Goal: Task Accomplishment & Management: Manage account settings

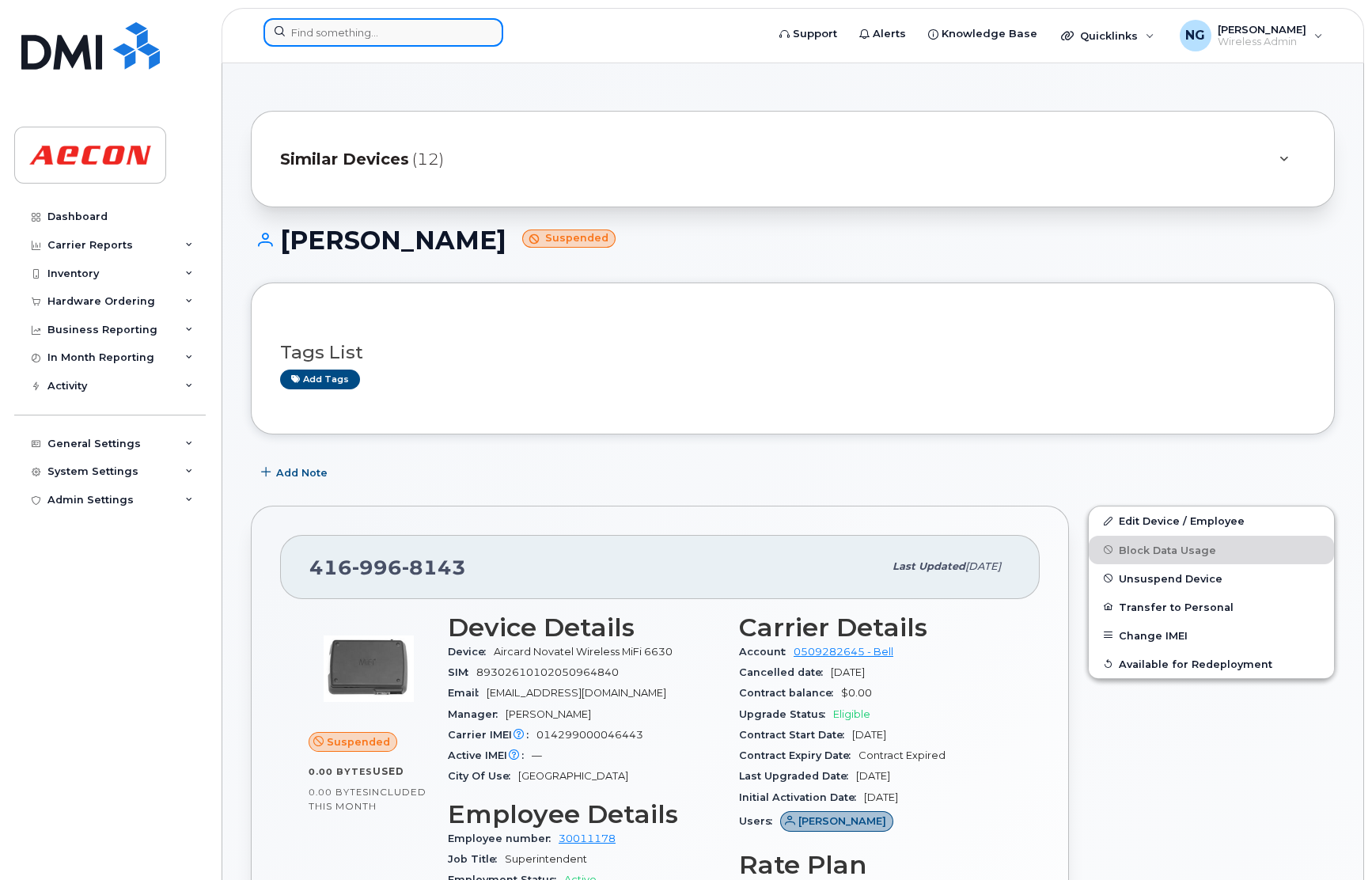
click at [379, 26] on input at bounding box center [383, 32] width 240 height 29
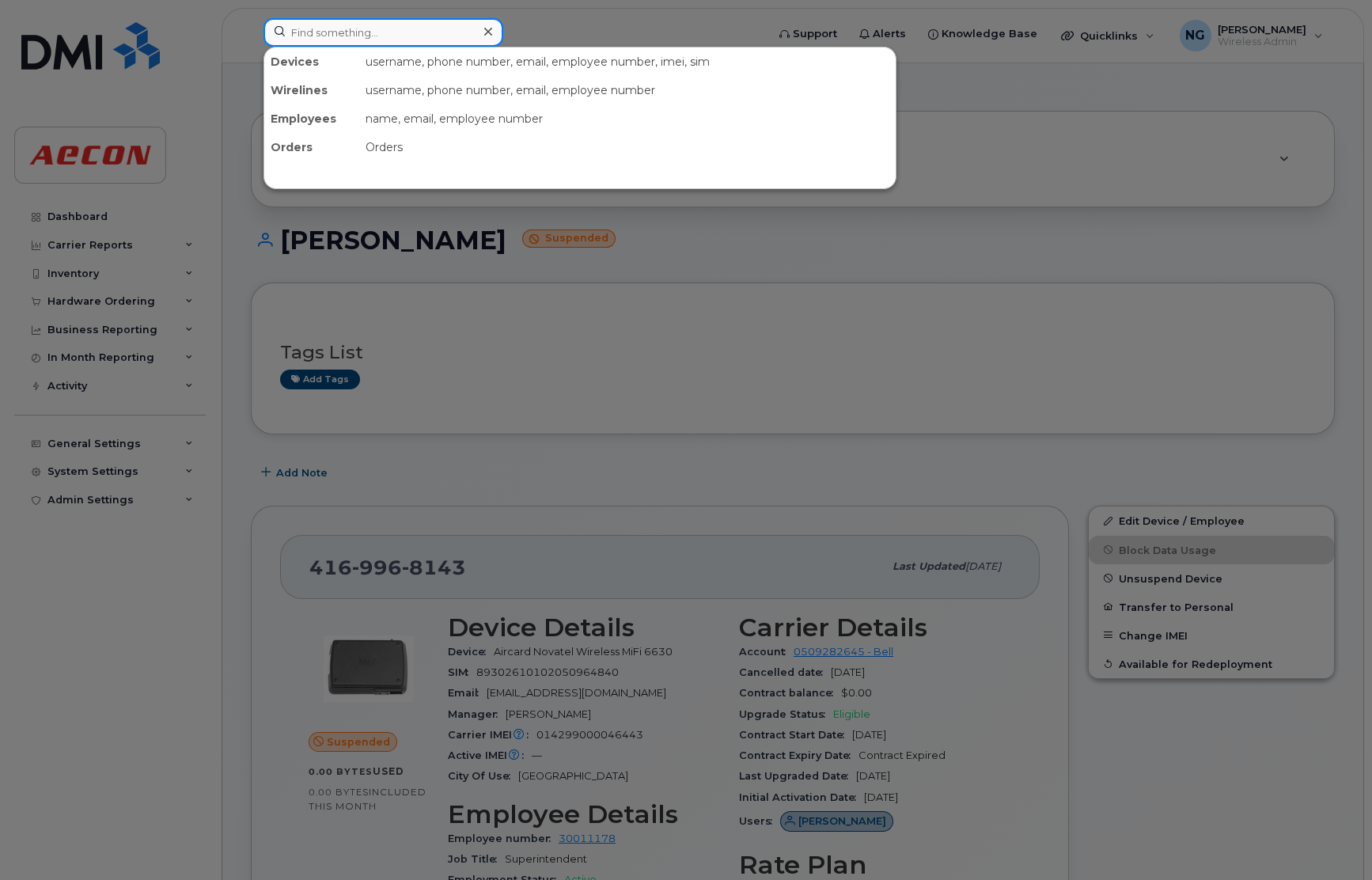
click at [327, 26] on input at bounding box center [383, 32] width 240 height 29
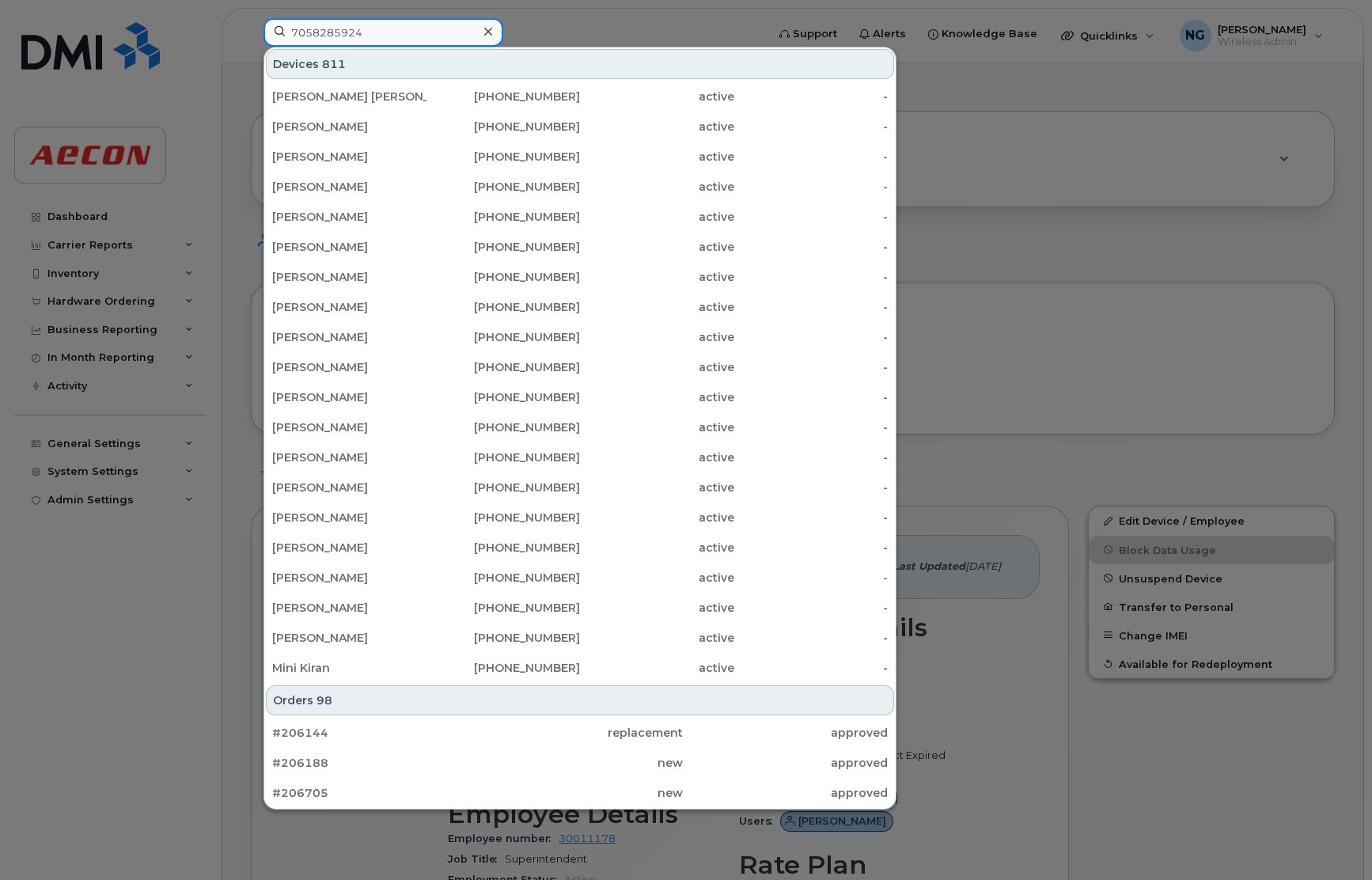
type input "7058285924"
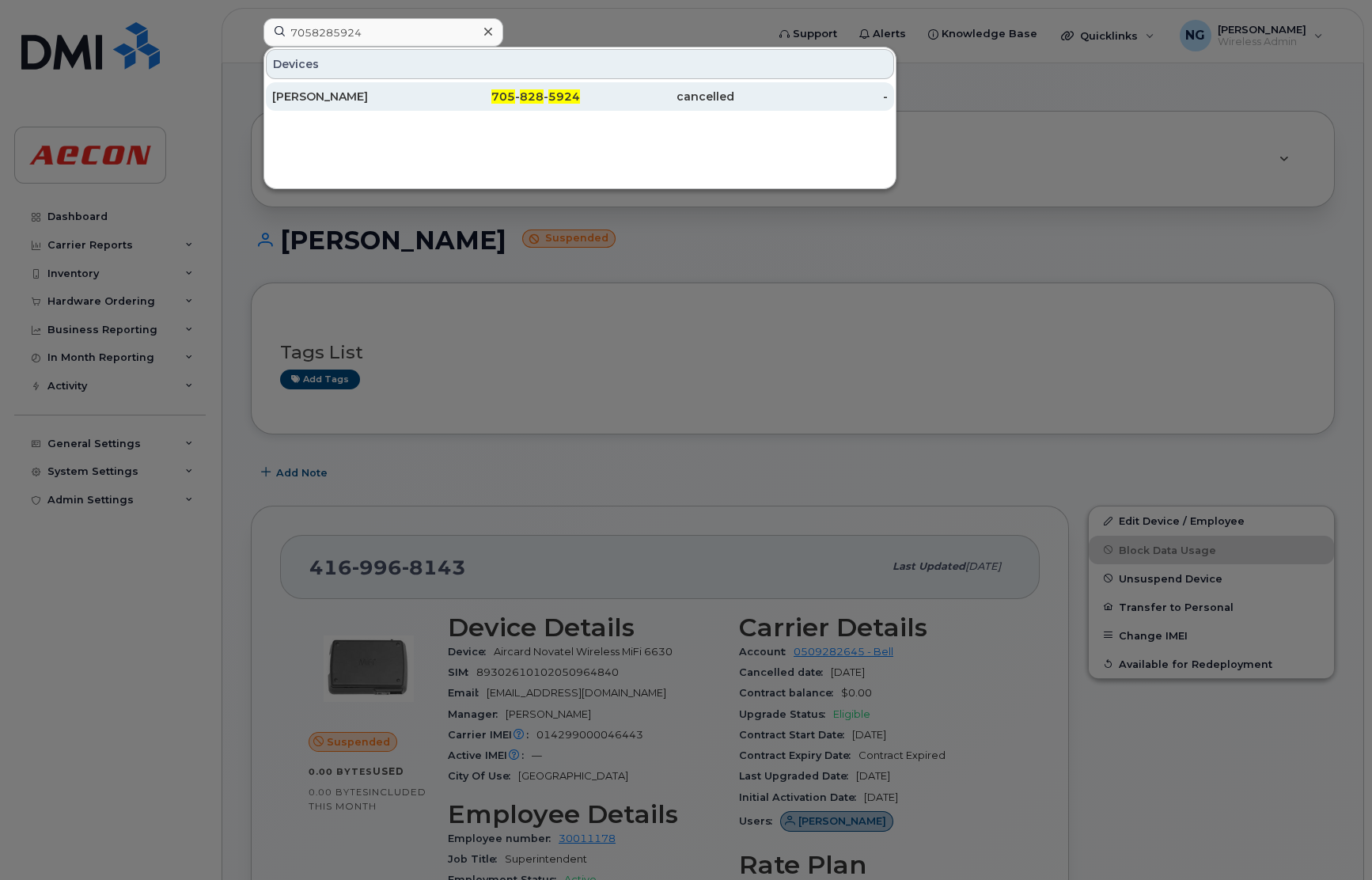
click at [562, 95] on span "5924" at bounding box center [563, 97] width 31 height 14
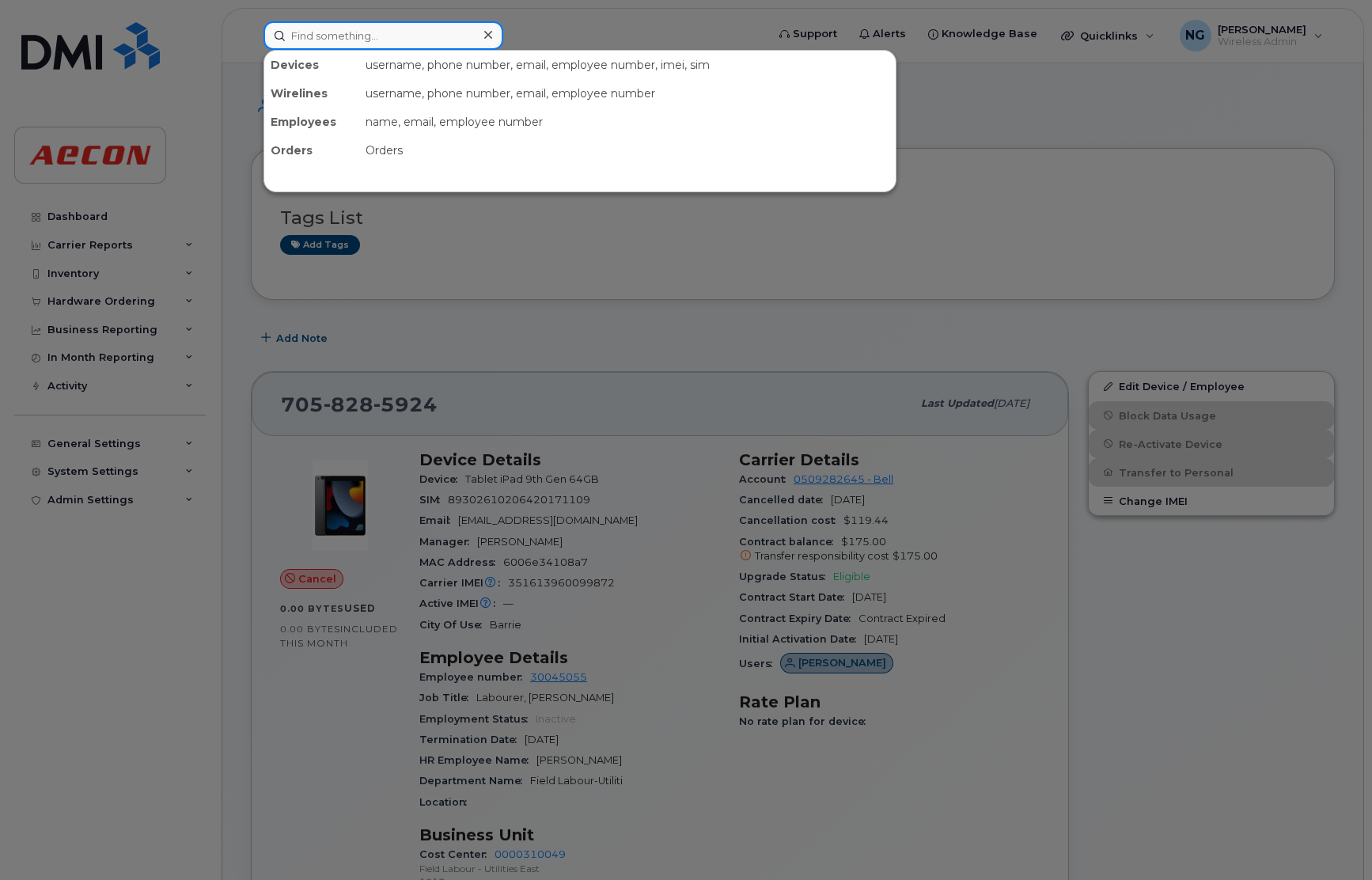
click at [368, 31] on input at bounding box center [383, 36] width 240 height 29
type input "3653405627"
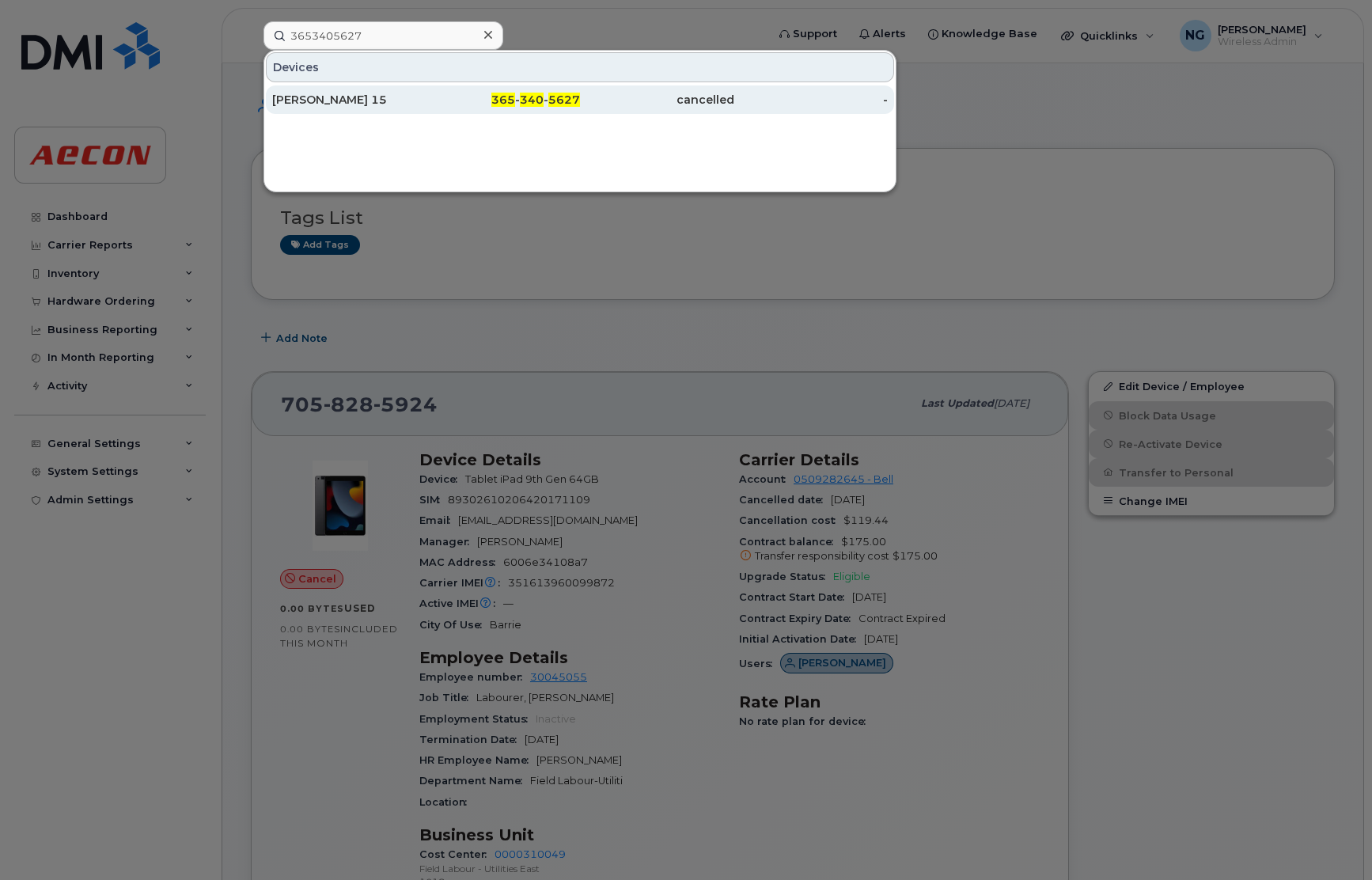
click at [562, 102] on span "5627" at bounding box center [563, 99] width 31 height 14
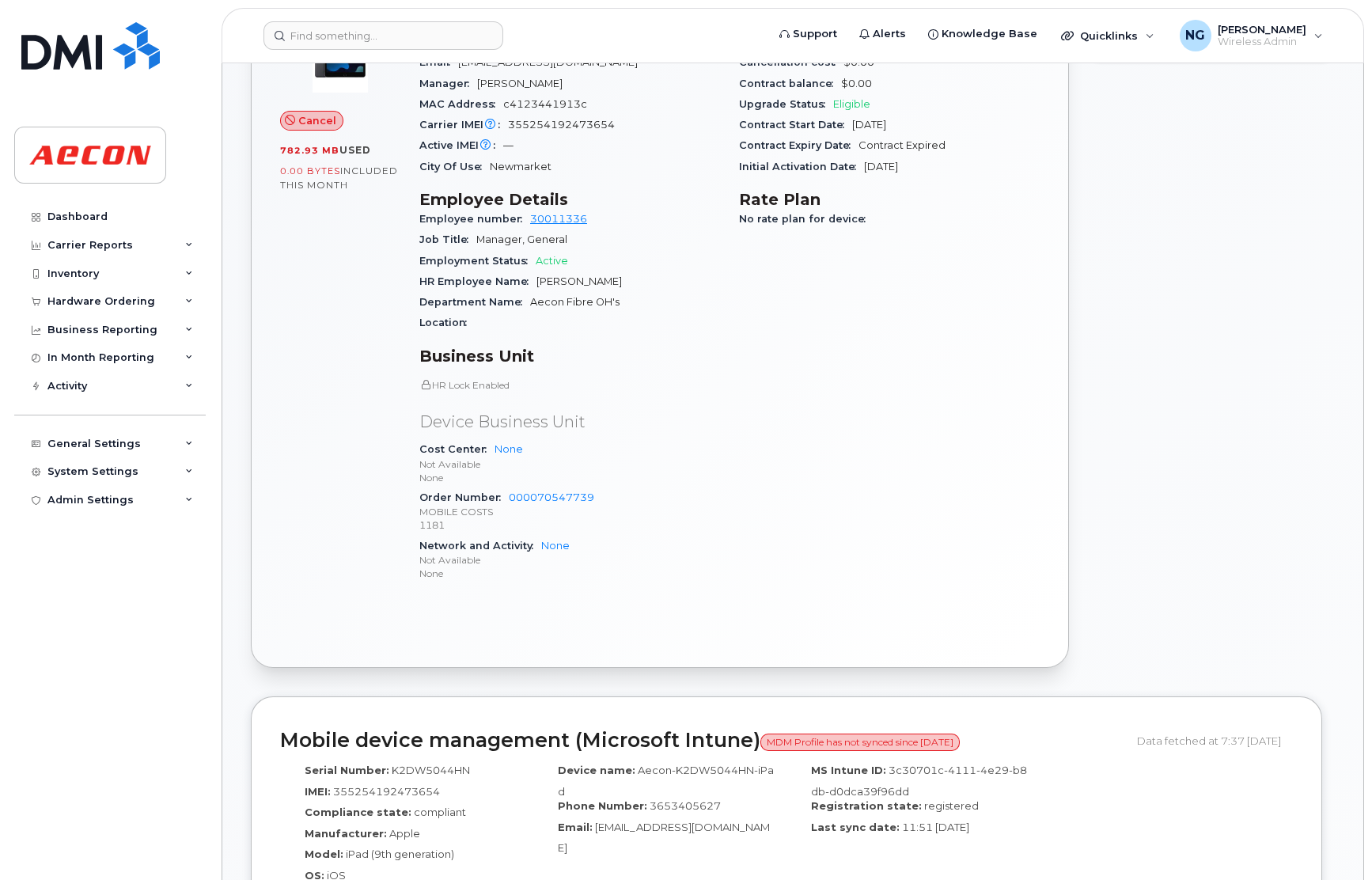
scroll to position [355, 0]
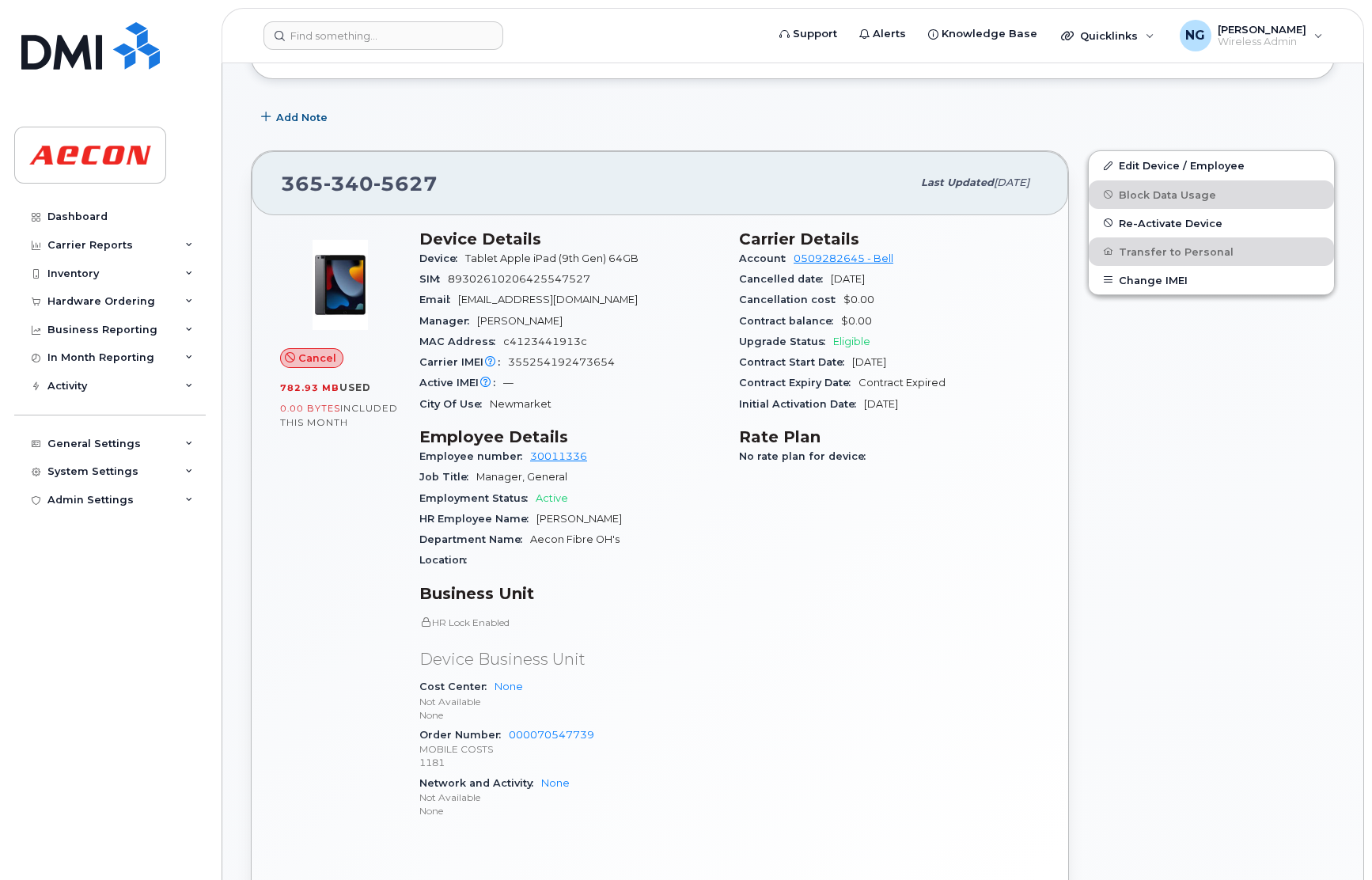
click at [463, 60] on header "Support Alerts Knowledge Base Quicklinks Suspend / Cancel Device Change SIM Car…" at bounding box center [793, 36] width 1143 height 56
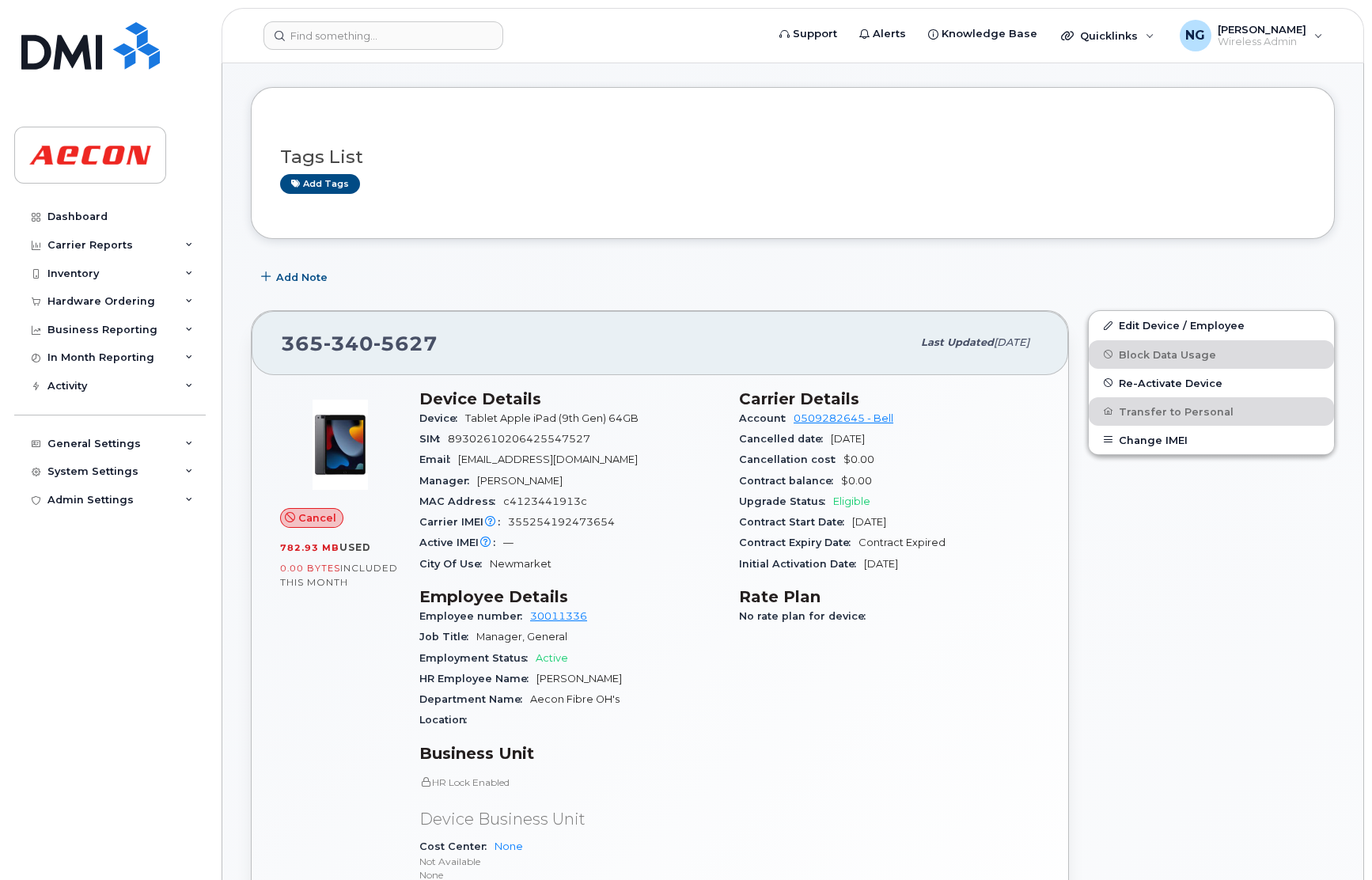
scroll to position [237, 0]
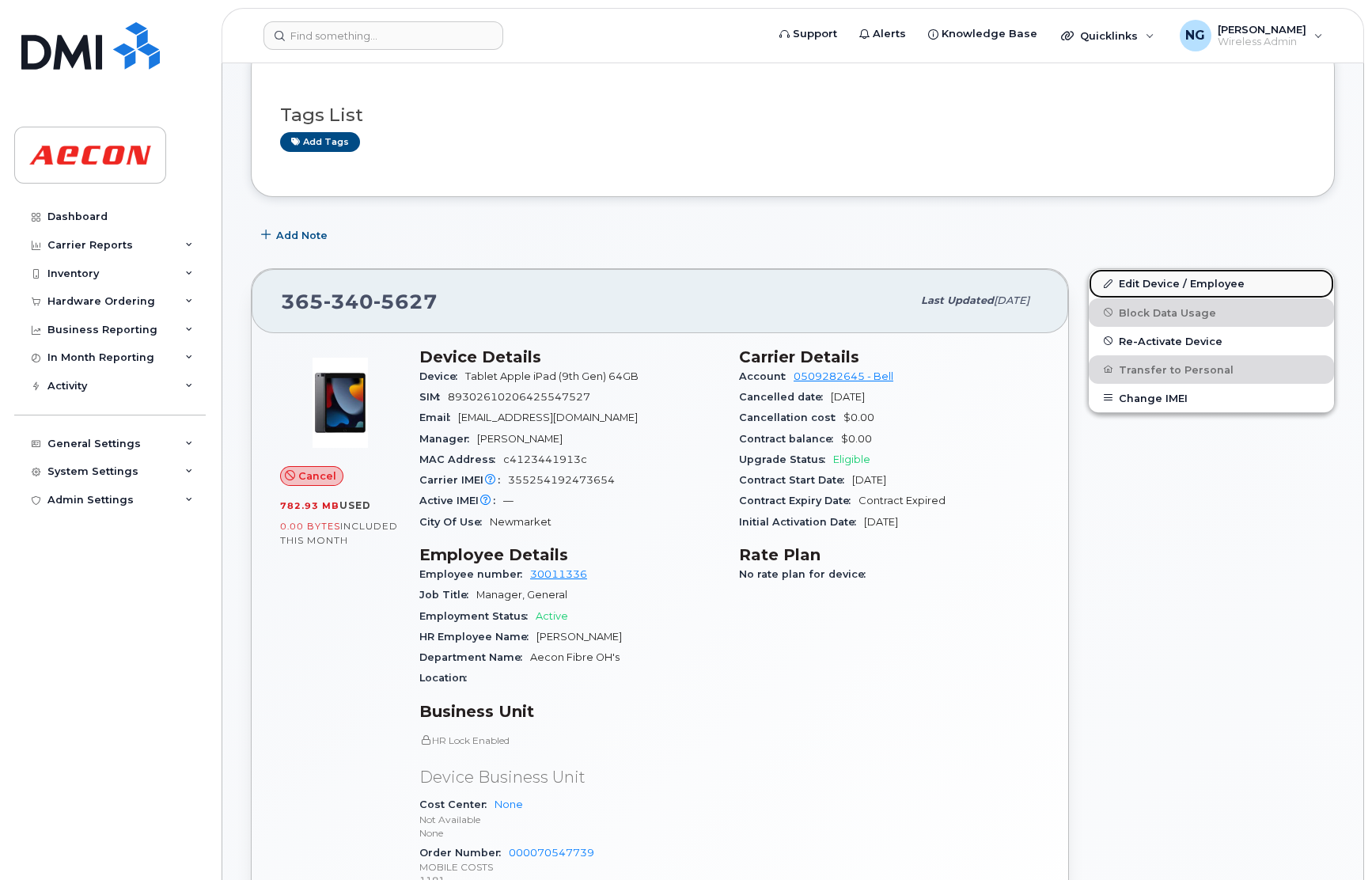
click at [1150, 280] on link "Edit Device / Employee" at bounding box center [1212, 283] width 245 height 29
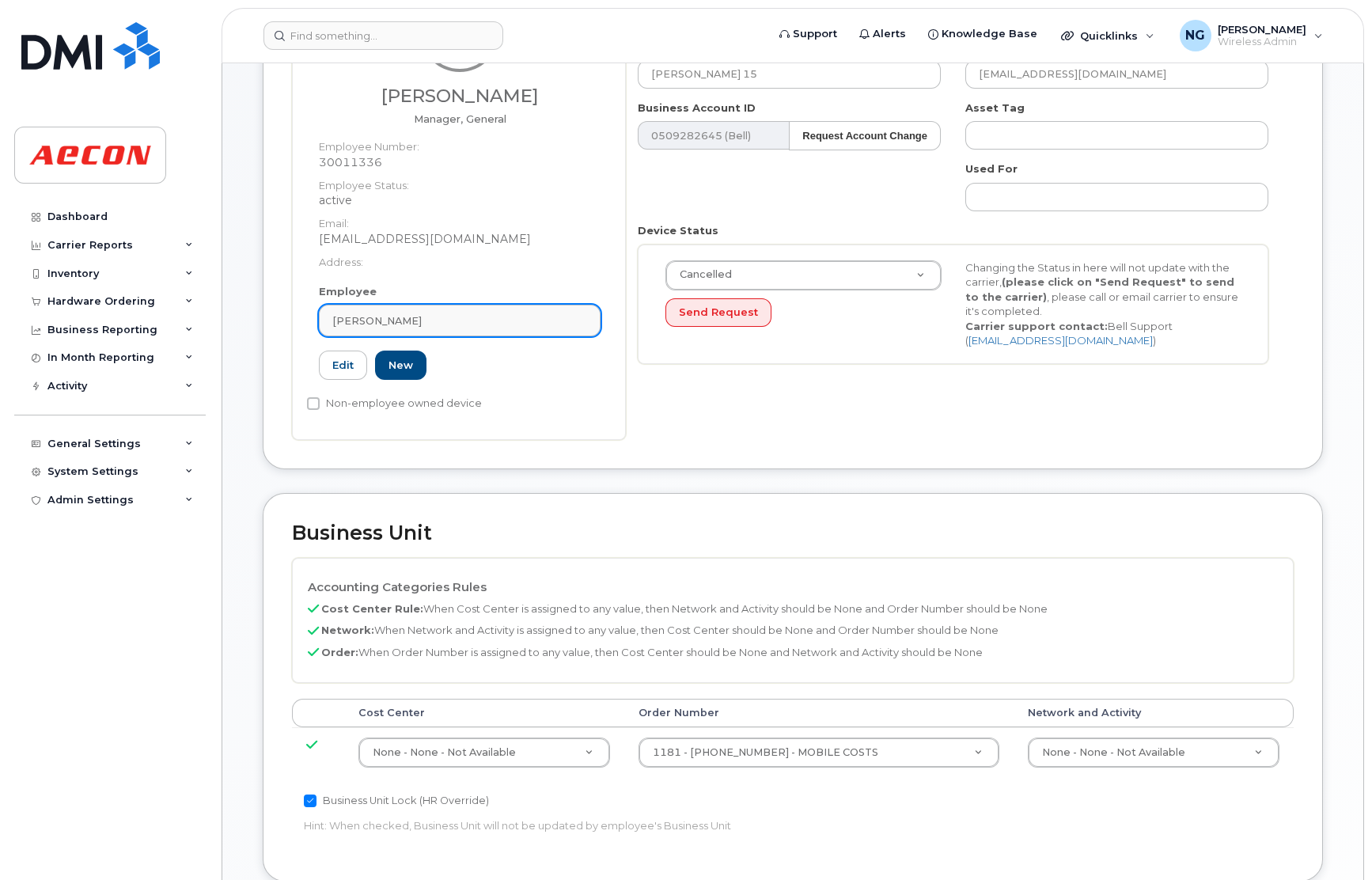
scroll to position [237, 0]
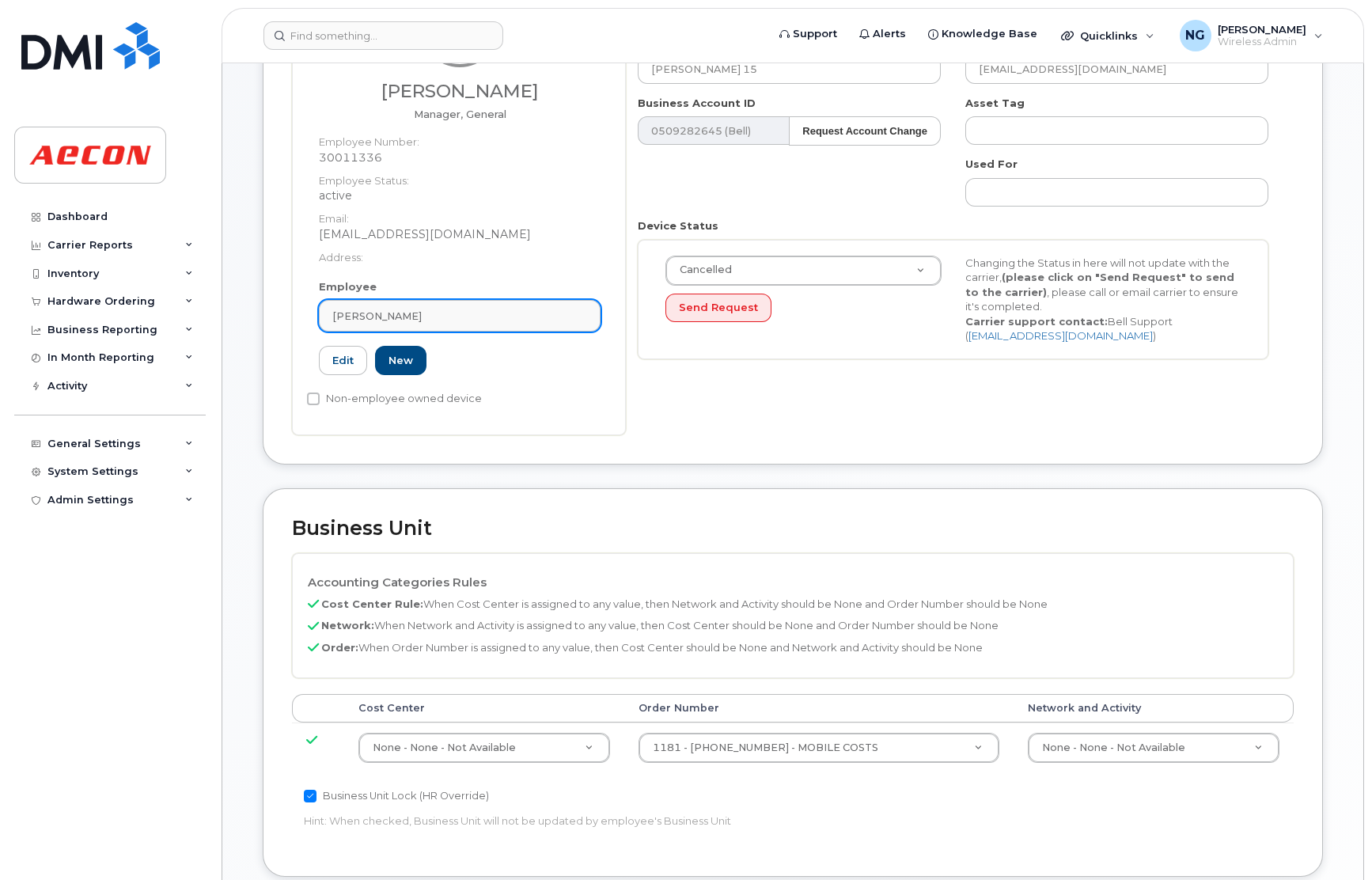
click at [443, 312] on div "[PERSON_NAME]" at bounding box center [459, 316] width 255 height 15
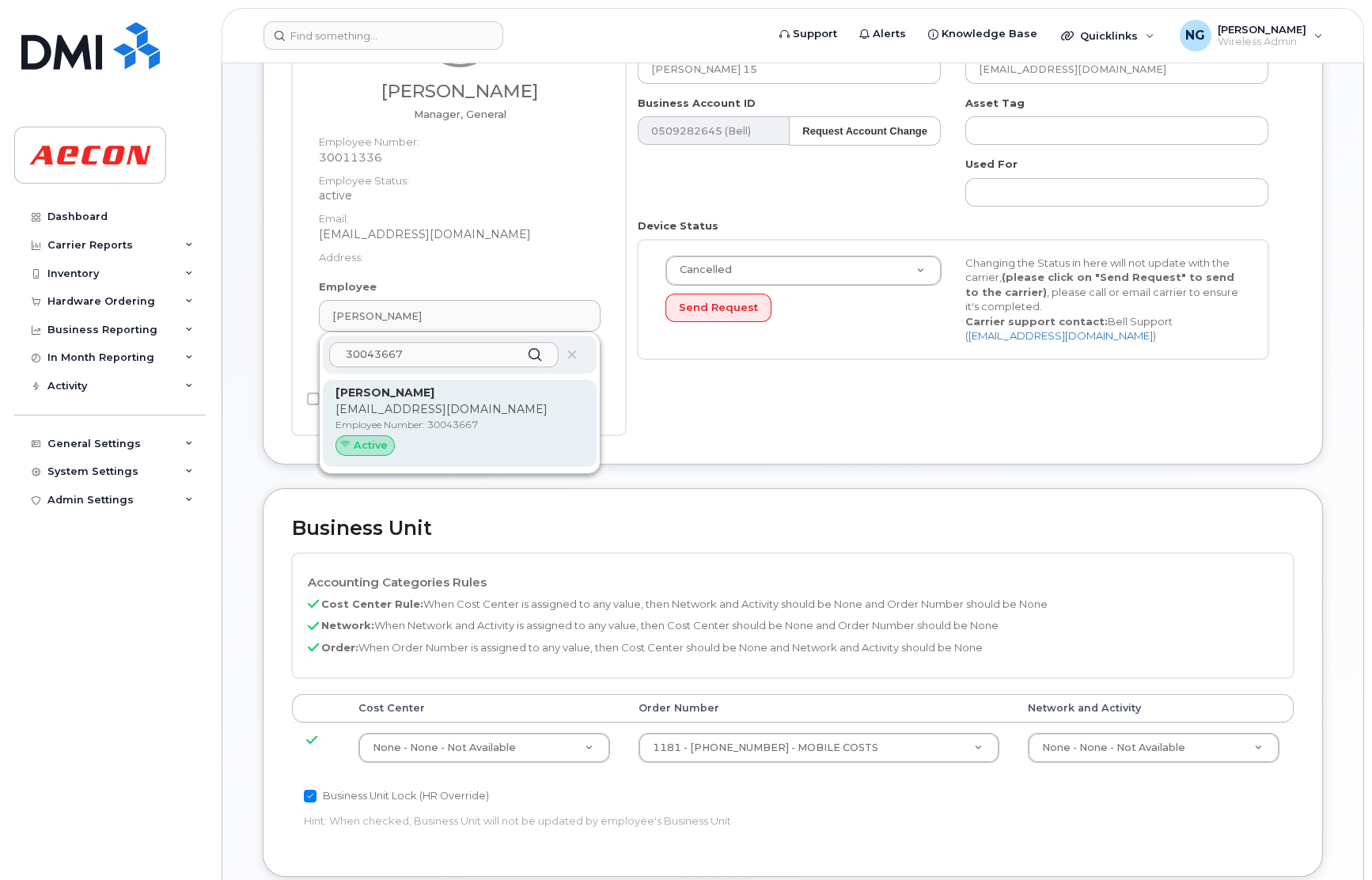
type input "30043667"
click at [527, 412] on p "HELAWAR@AECON.COM" at bounding box center [460, 409] width 249 height 17
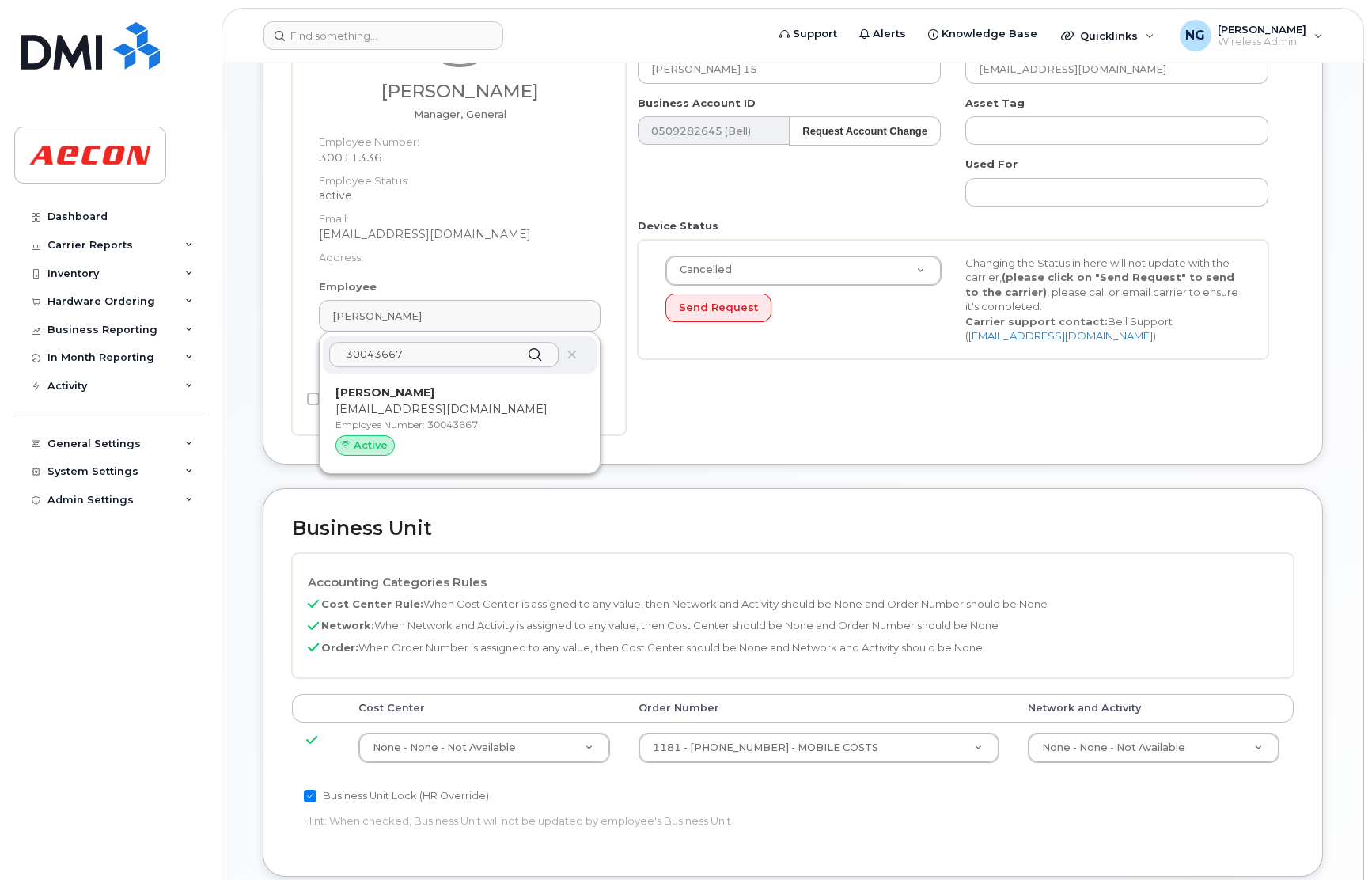
type input "Haissam Elawar"
type input "helawar@aecon.com"
type input "30043667"
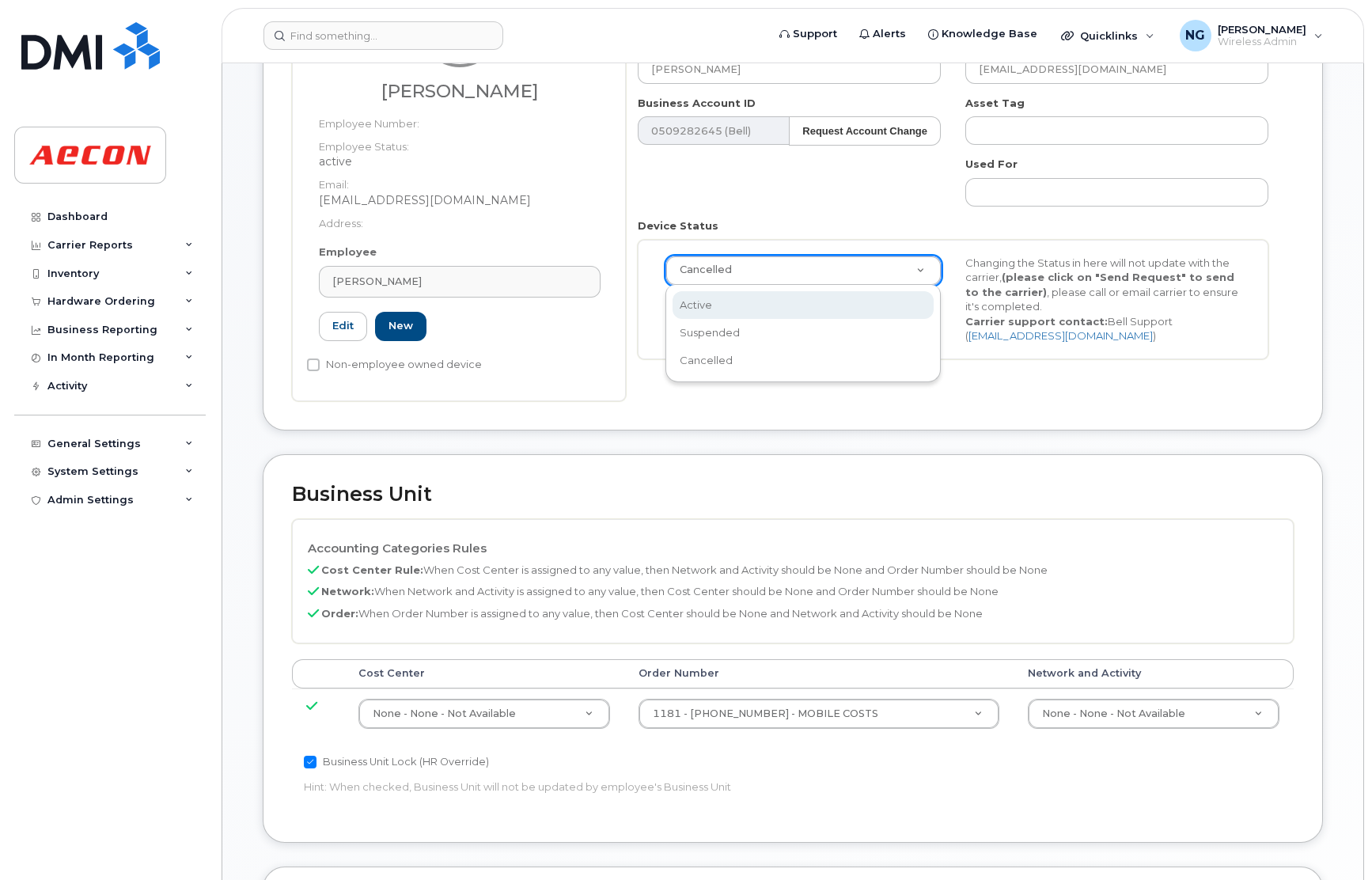
scroll to position [0, 4]
select select "active"
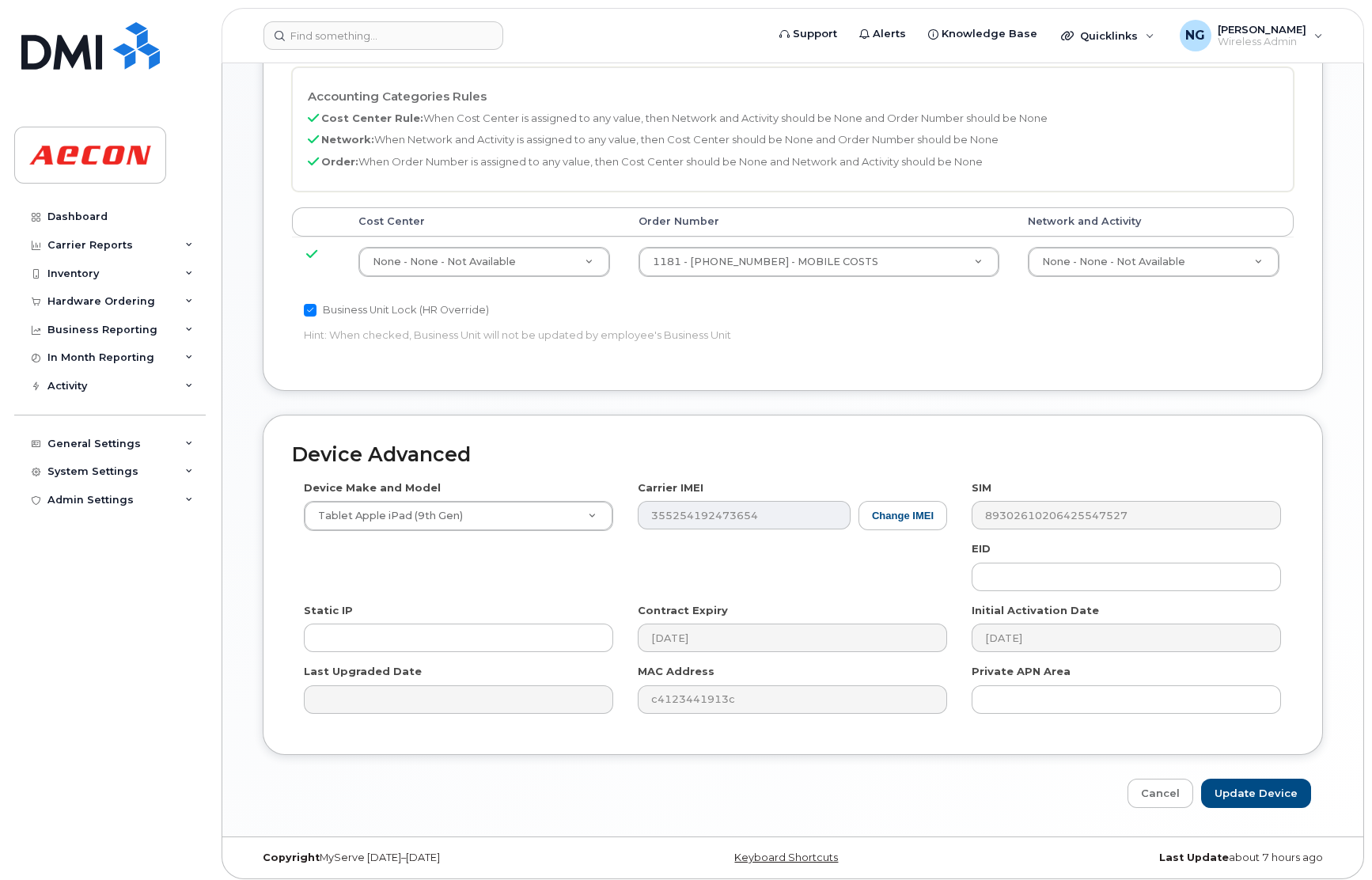
scroll to position [698, 0]
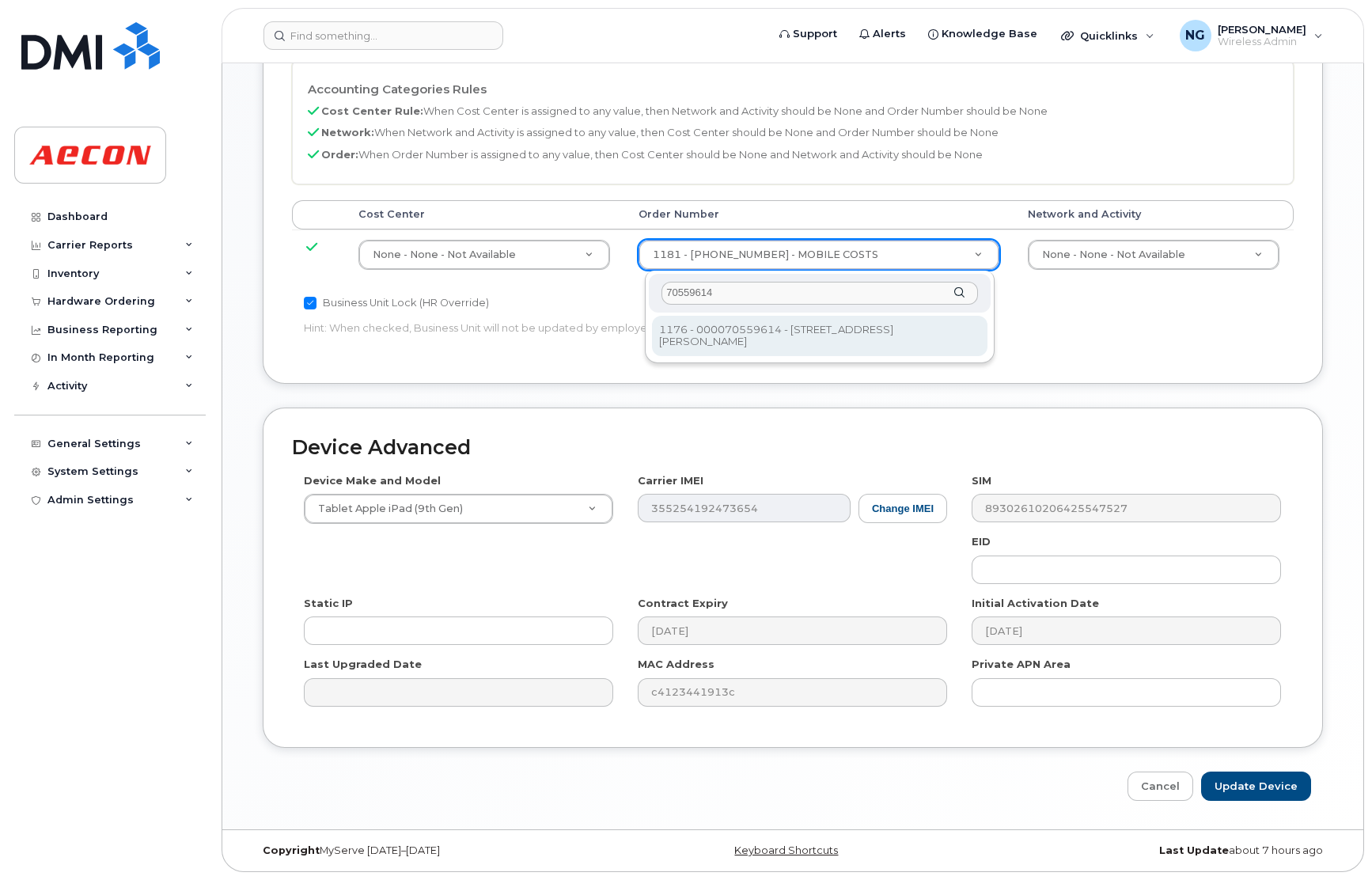
type input "70559614"
type input "9434553"
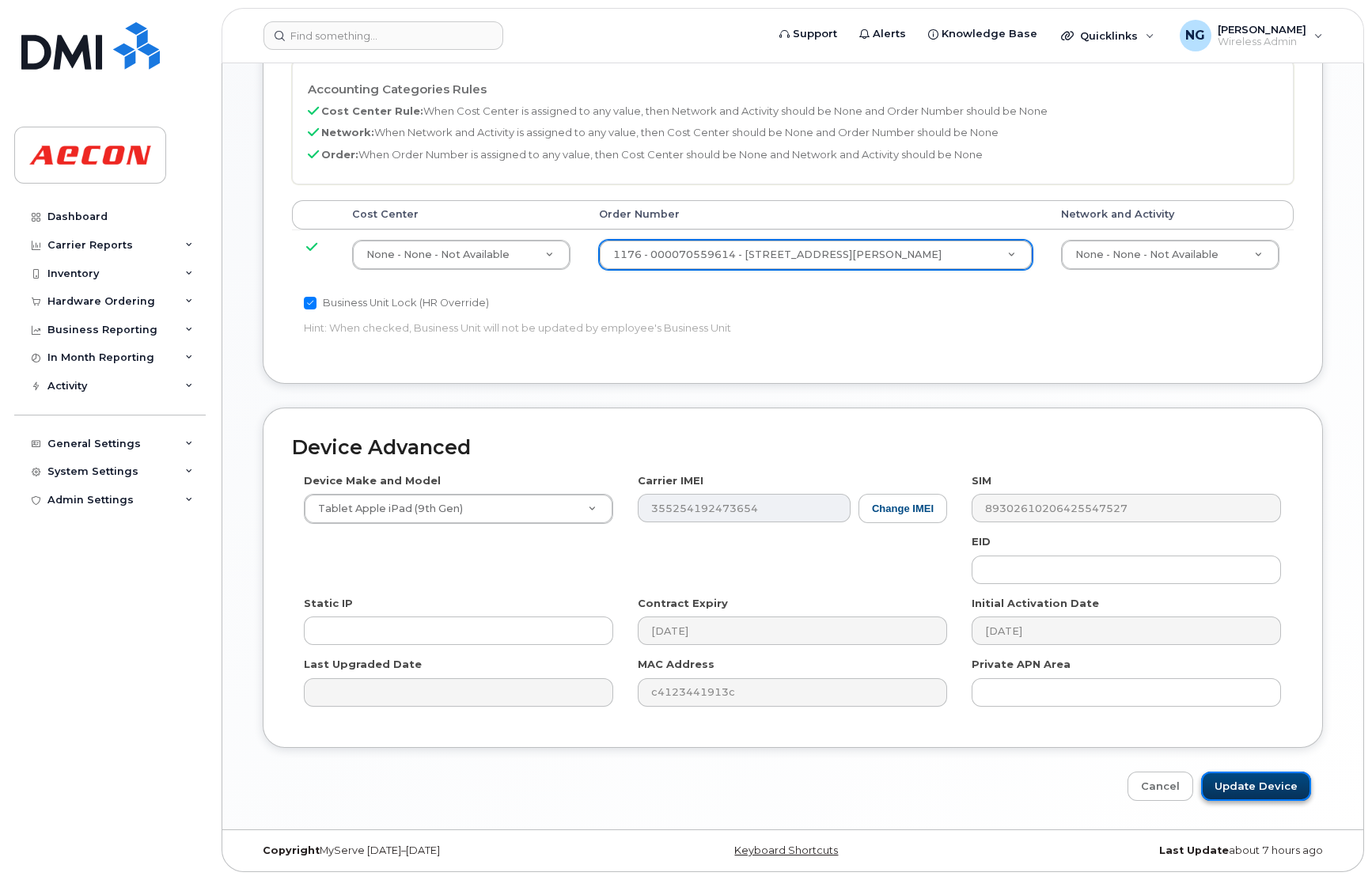
click at [1240, 782] on input "Update Device" at bounding box center [1256, 786] width 110 height 30
type input "Saving..."
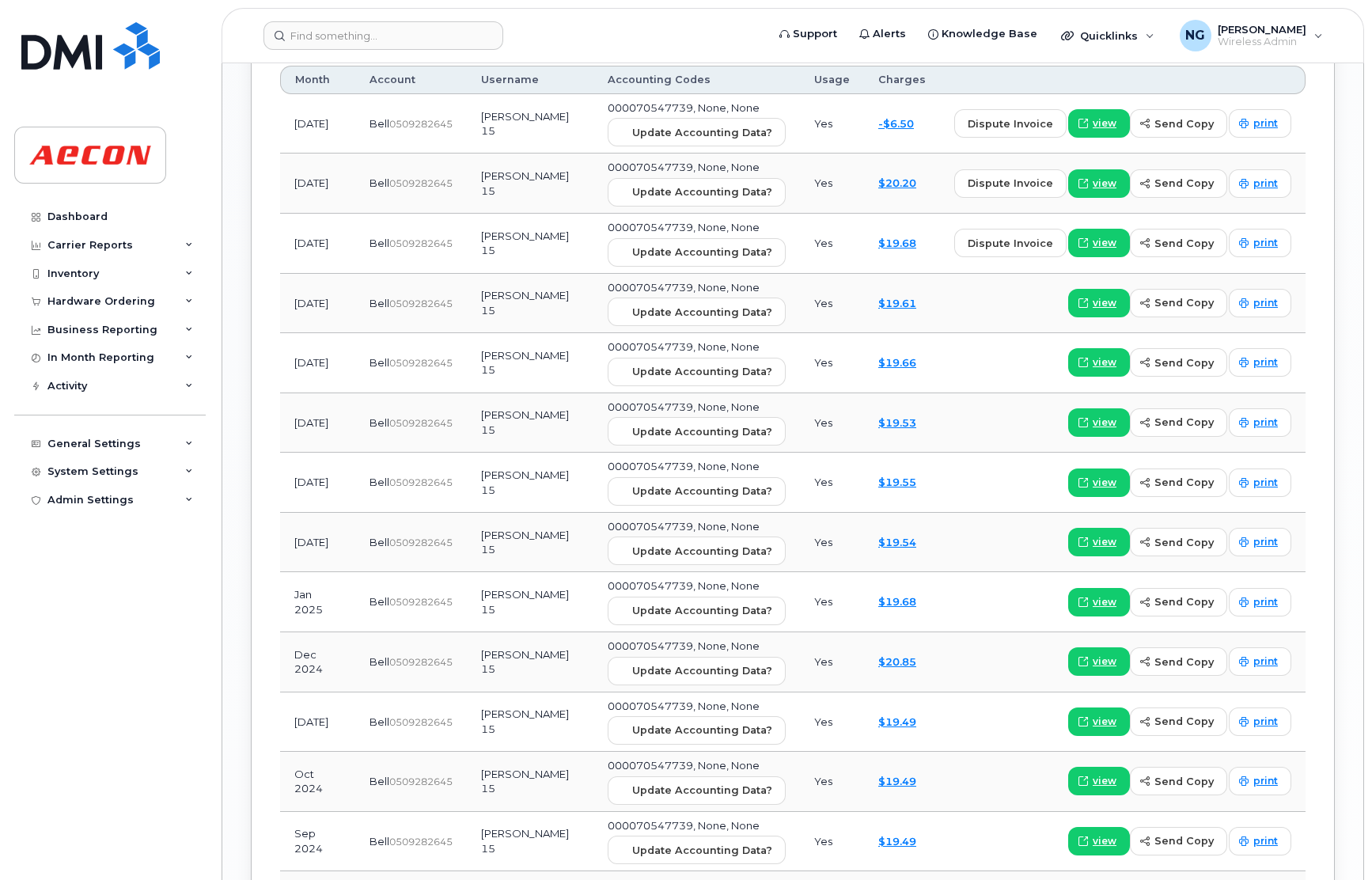
scroll to position [1388, 0]
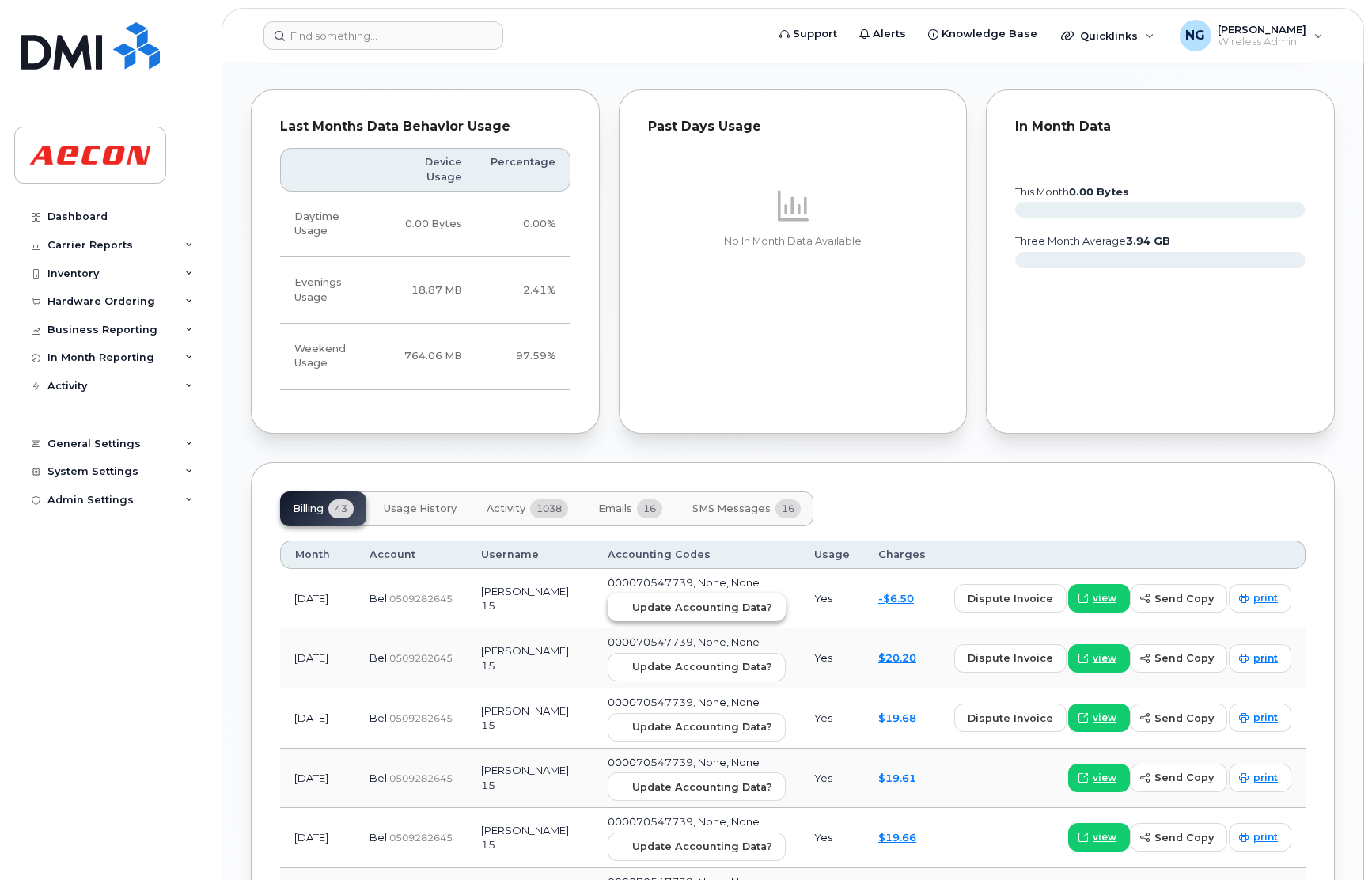
click at [704, 621] on button "Update Accounting Data?" at bounding box center [697, 607] width 178 height 29
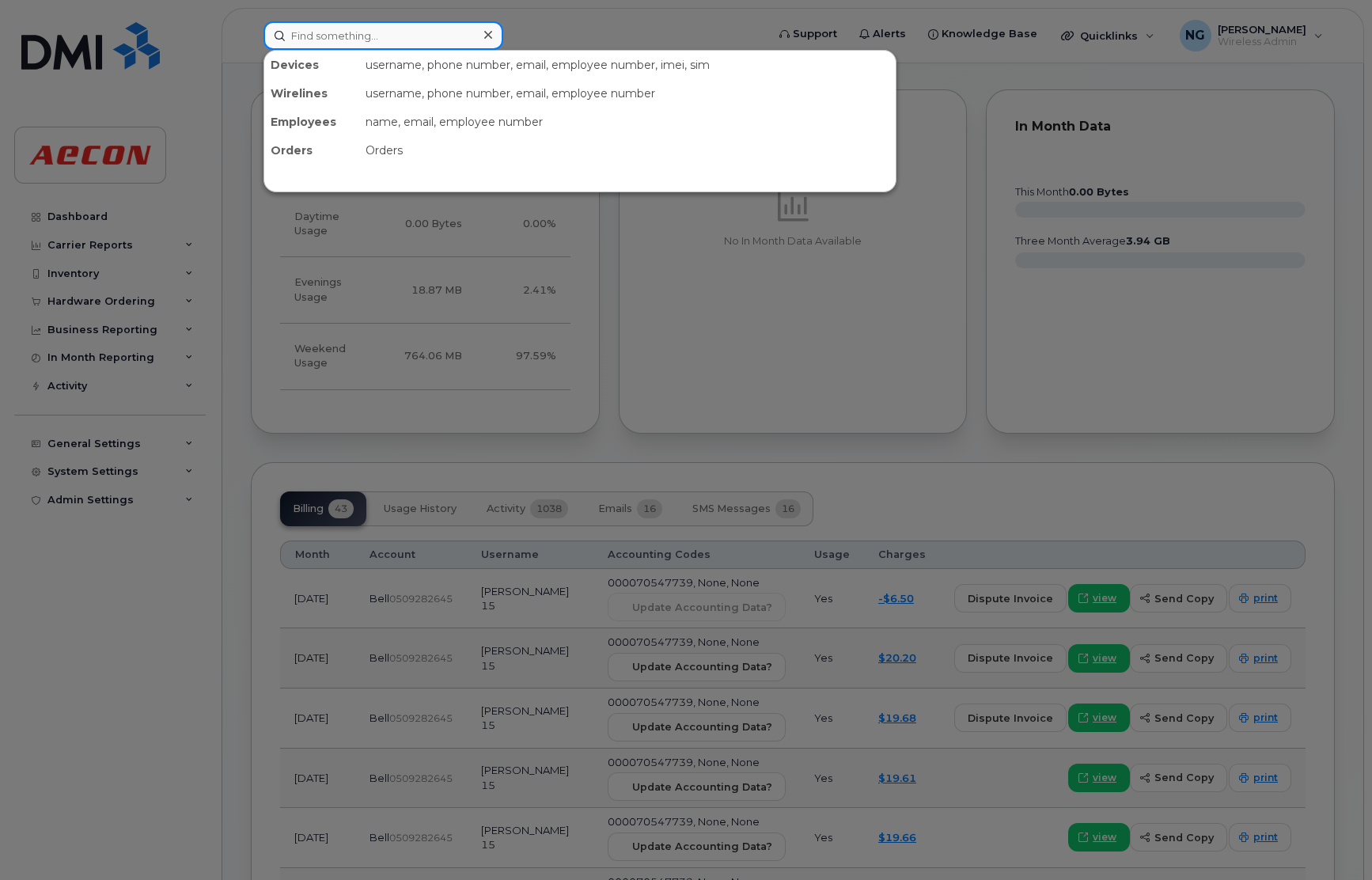
click at [344, 26] on input at bounding box center [383, 36] width 240 height 29
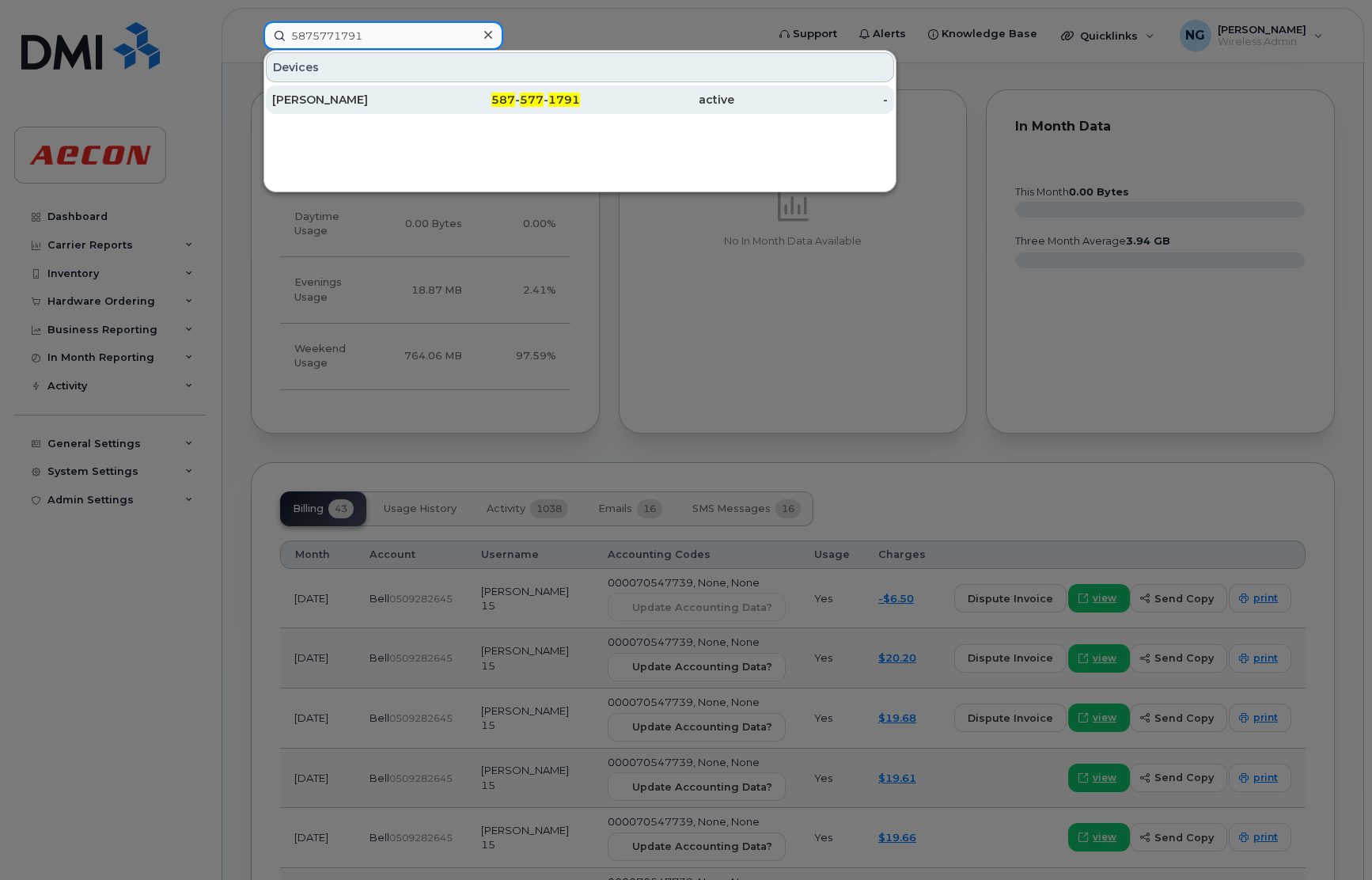
type input "5875771791"
click at [500, 98] on span "587" at bounding box center [503, 99] width 24 height 14
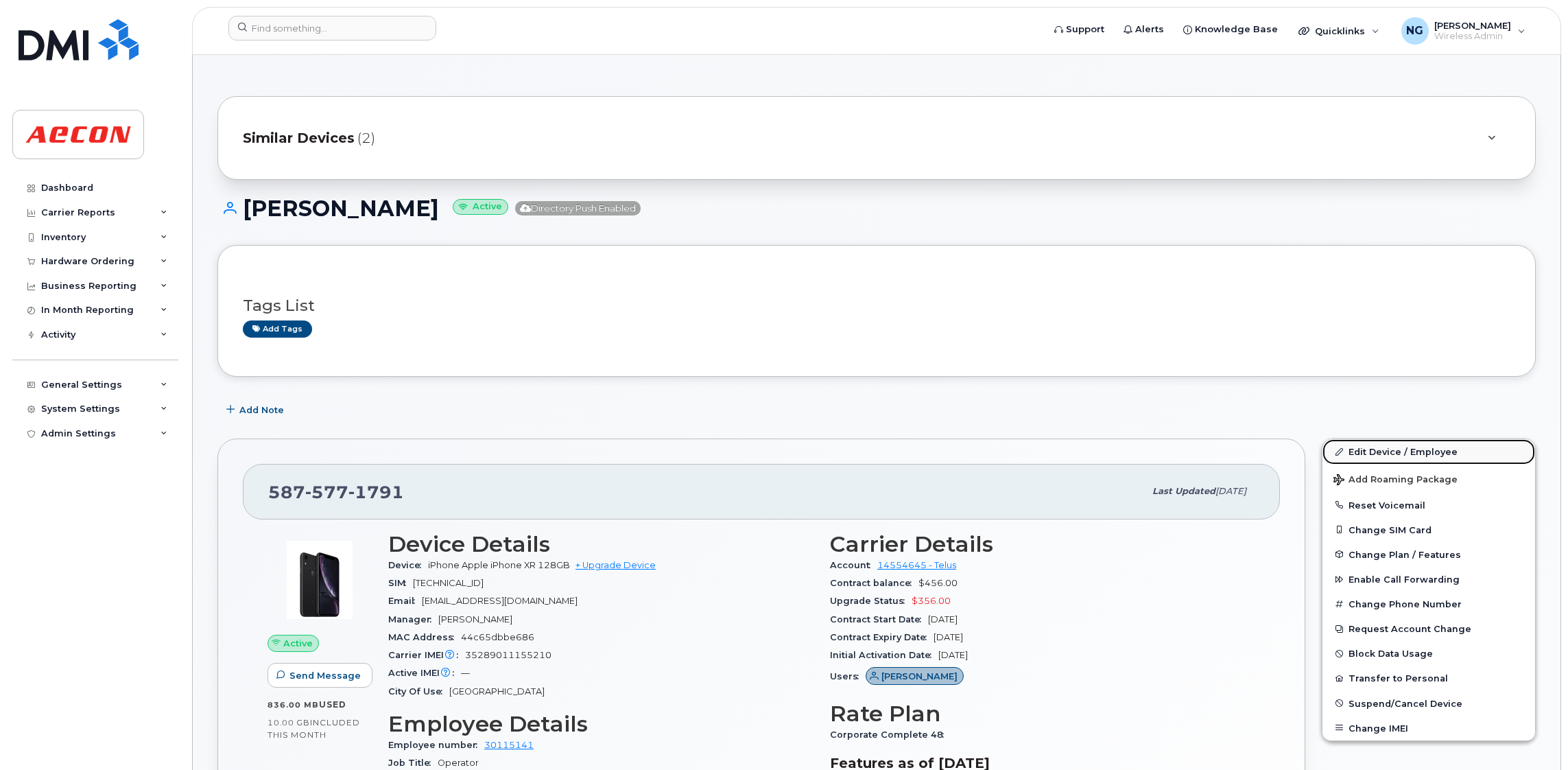
click at [1189, 450] on link "Edit Device / Employee" at bounding box center [1429, 452] width 213 height 25
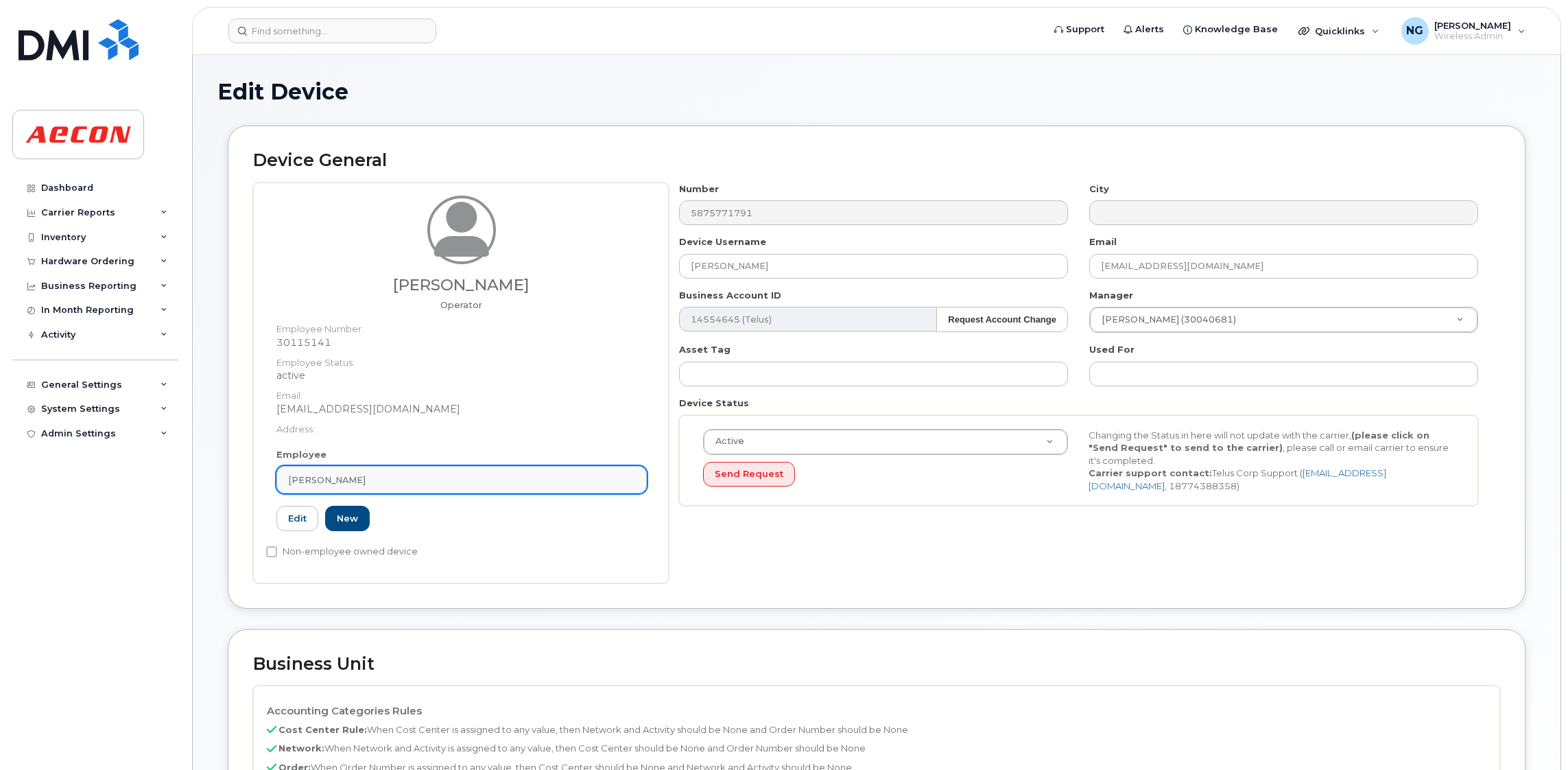
click at [455, 466] on link "Chase Abernethy" at bounding box center [461, 479] width 370 height 27
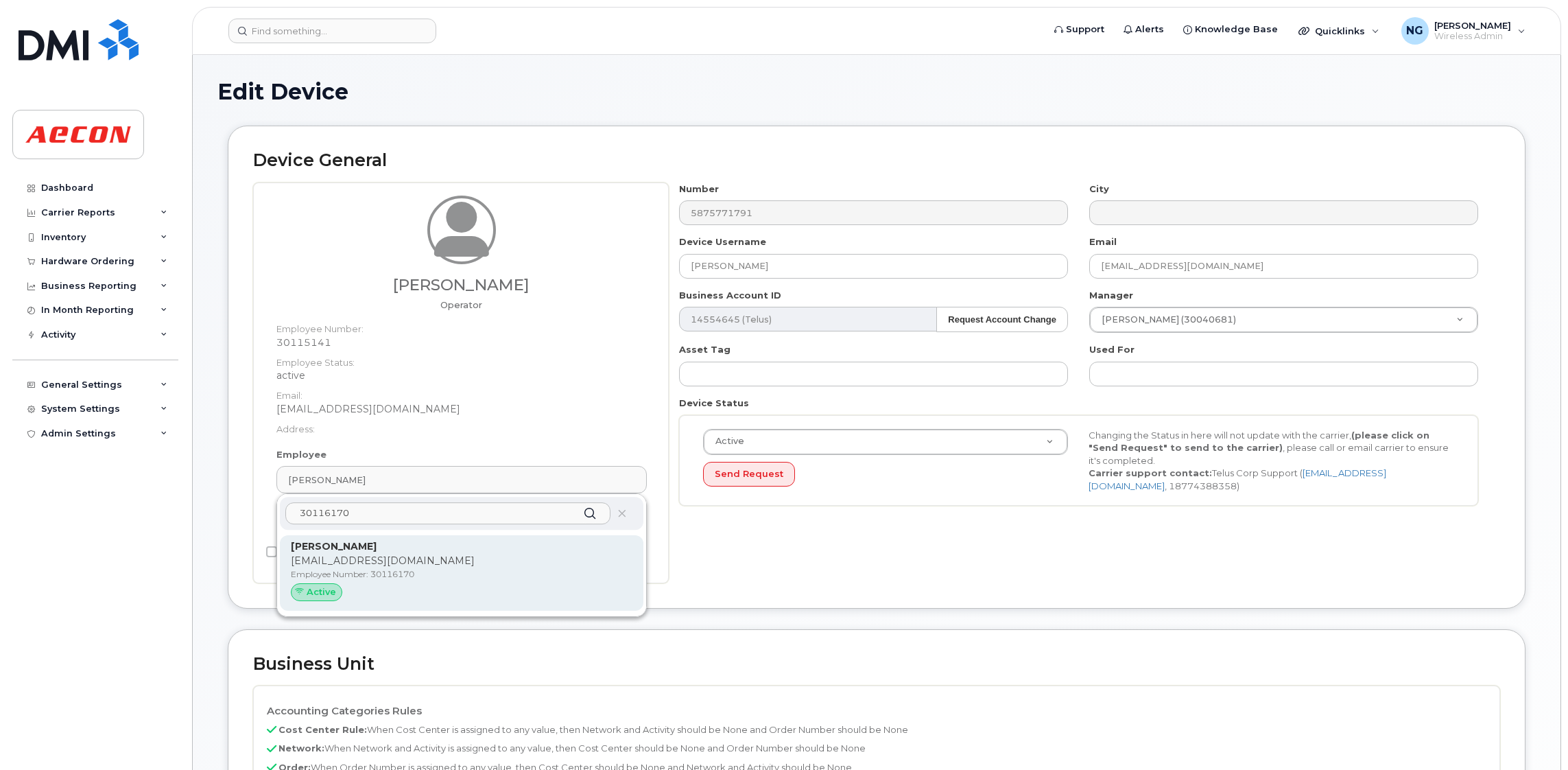
type input "30116170"
click at [478, 565] on p "DLOESEKANN@AECON.COM" at bounding box center [462, 560] width 342 height 15
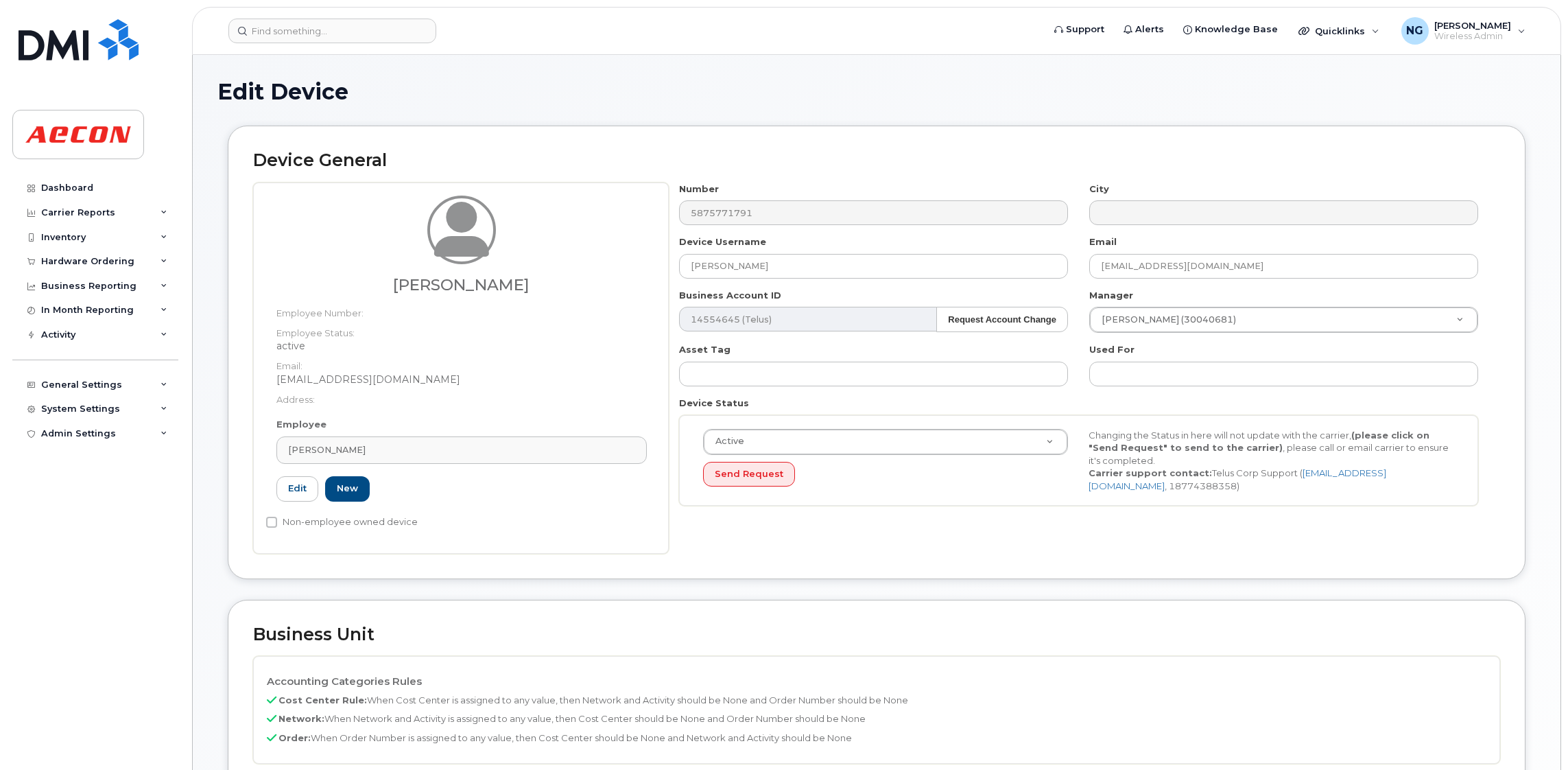
type input "30116170"
type input "Daniel Loesekann"
type input "dloesekann@aecon.com"
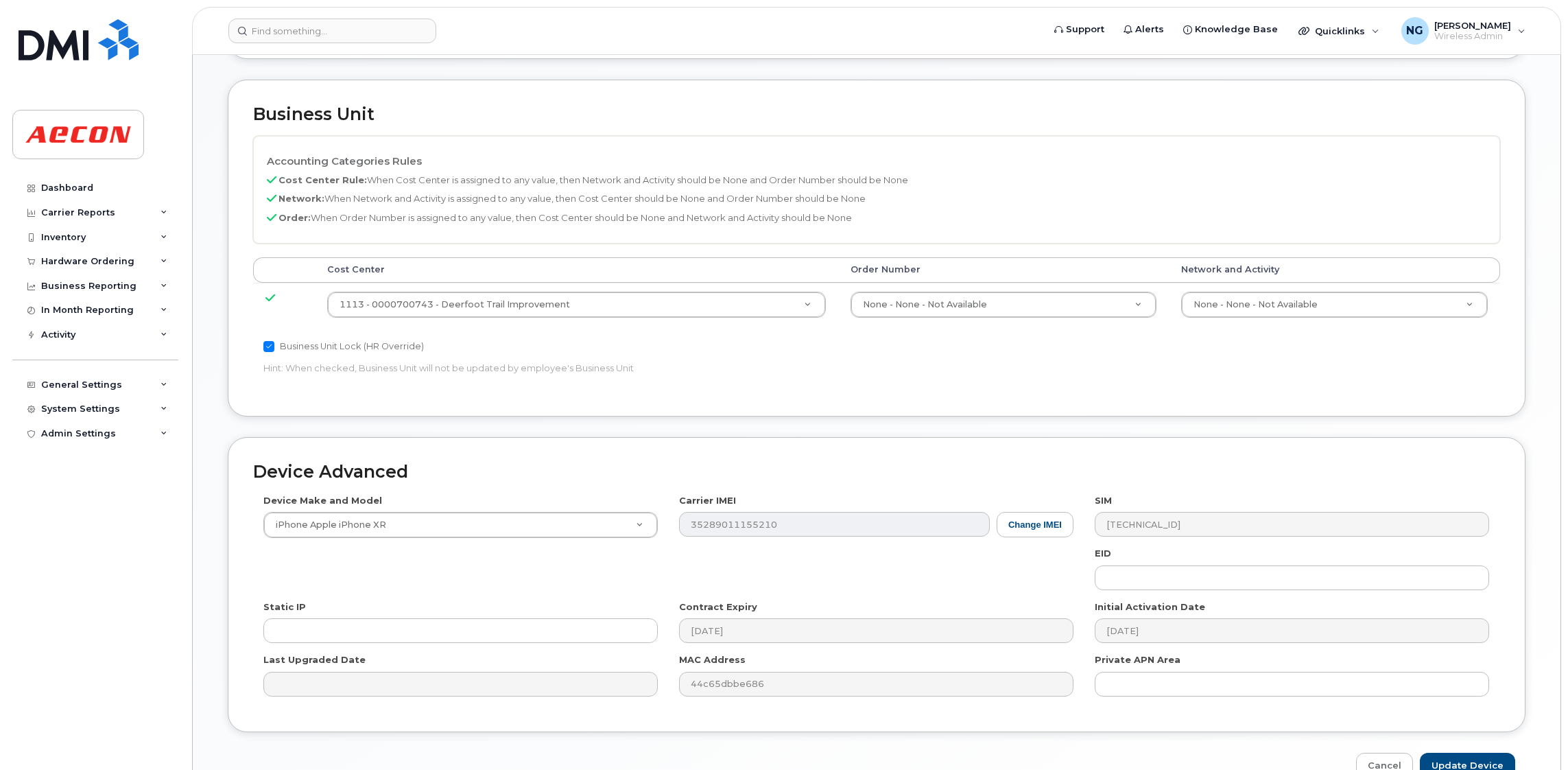
scroll to position [599, 0]
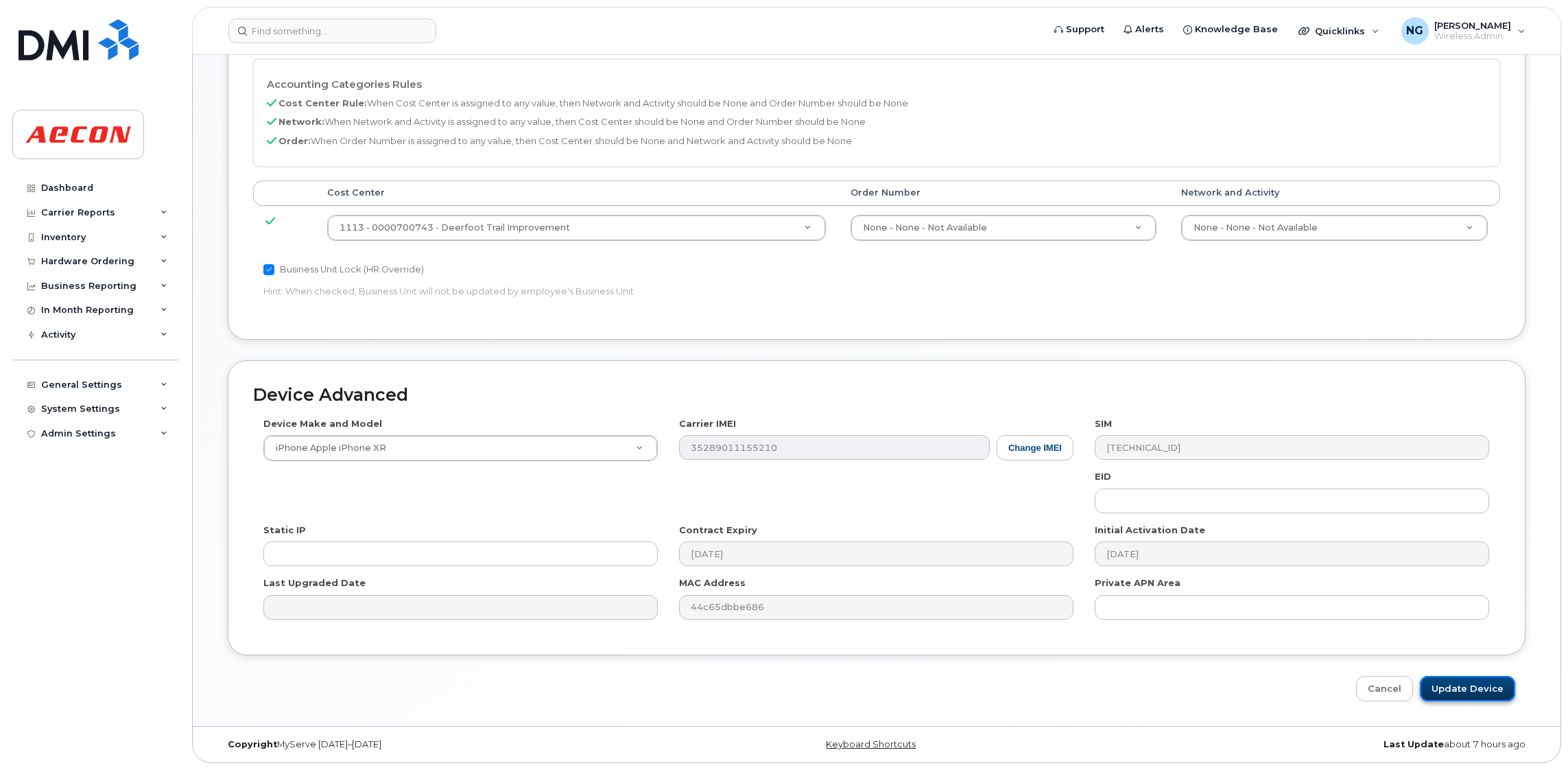
click at [1480, 688] on input "Update Device" at bounding box center [1467, 688] width 95 height 26
type input "Saving..."
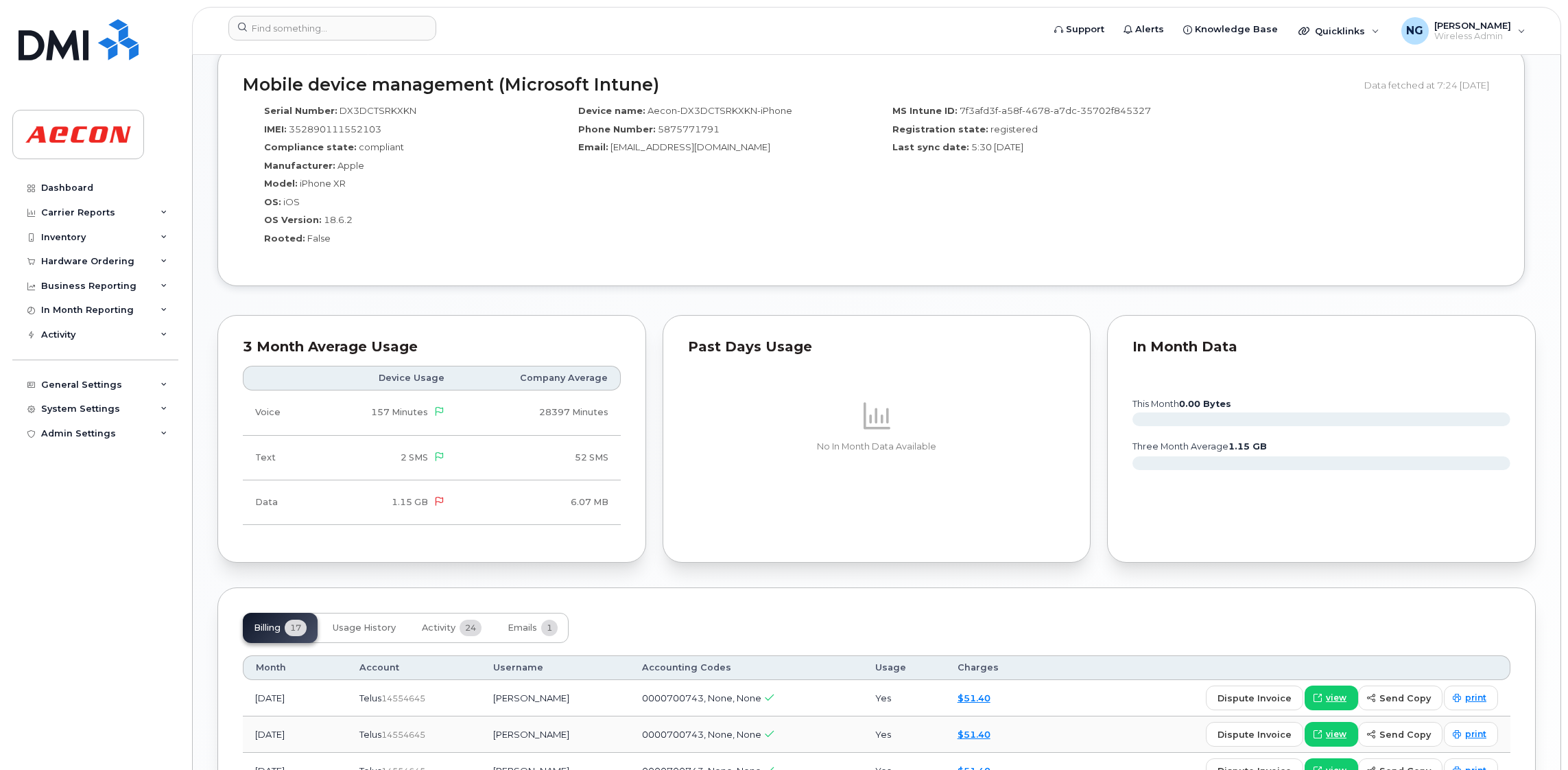
scroll to position [308, 0]
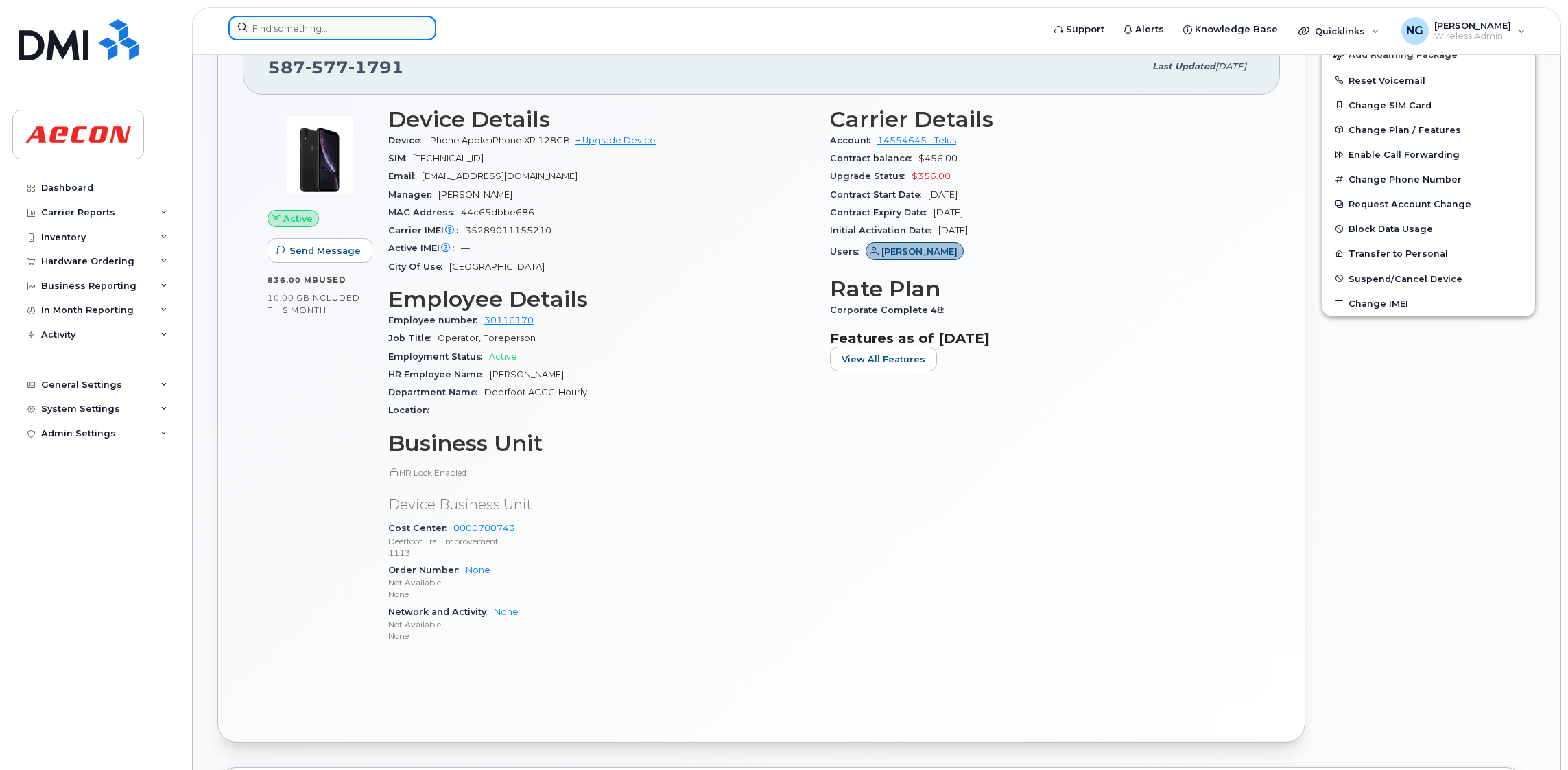
click at [398, 26] on input at bounding box center [332, 28] width 208 height 25
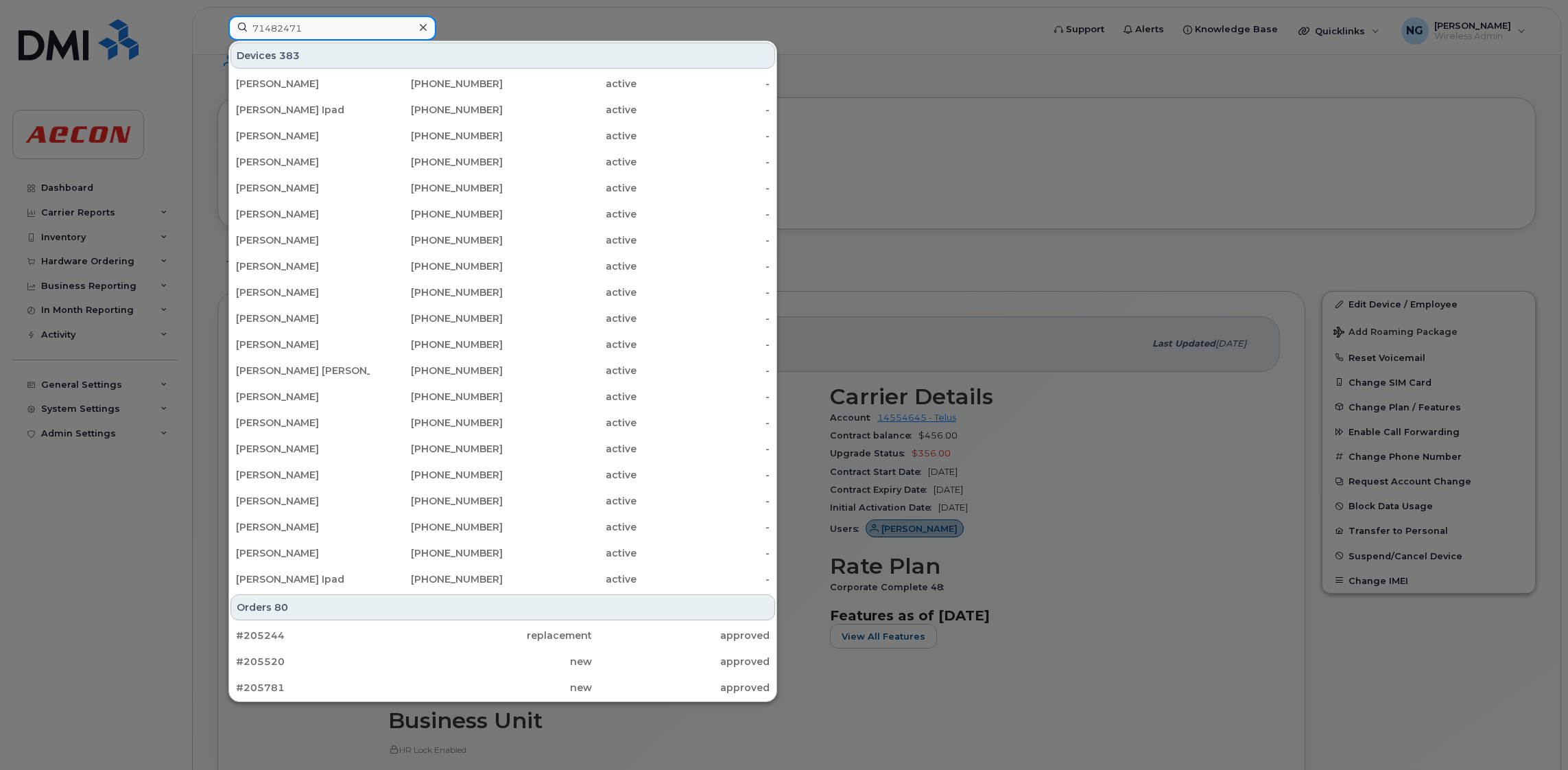
scroll to position [0, 0]
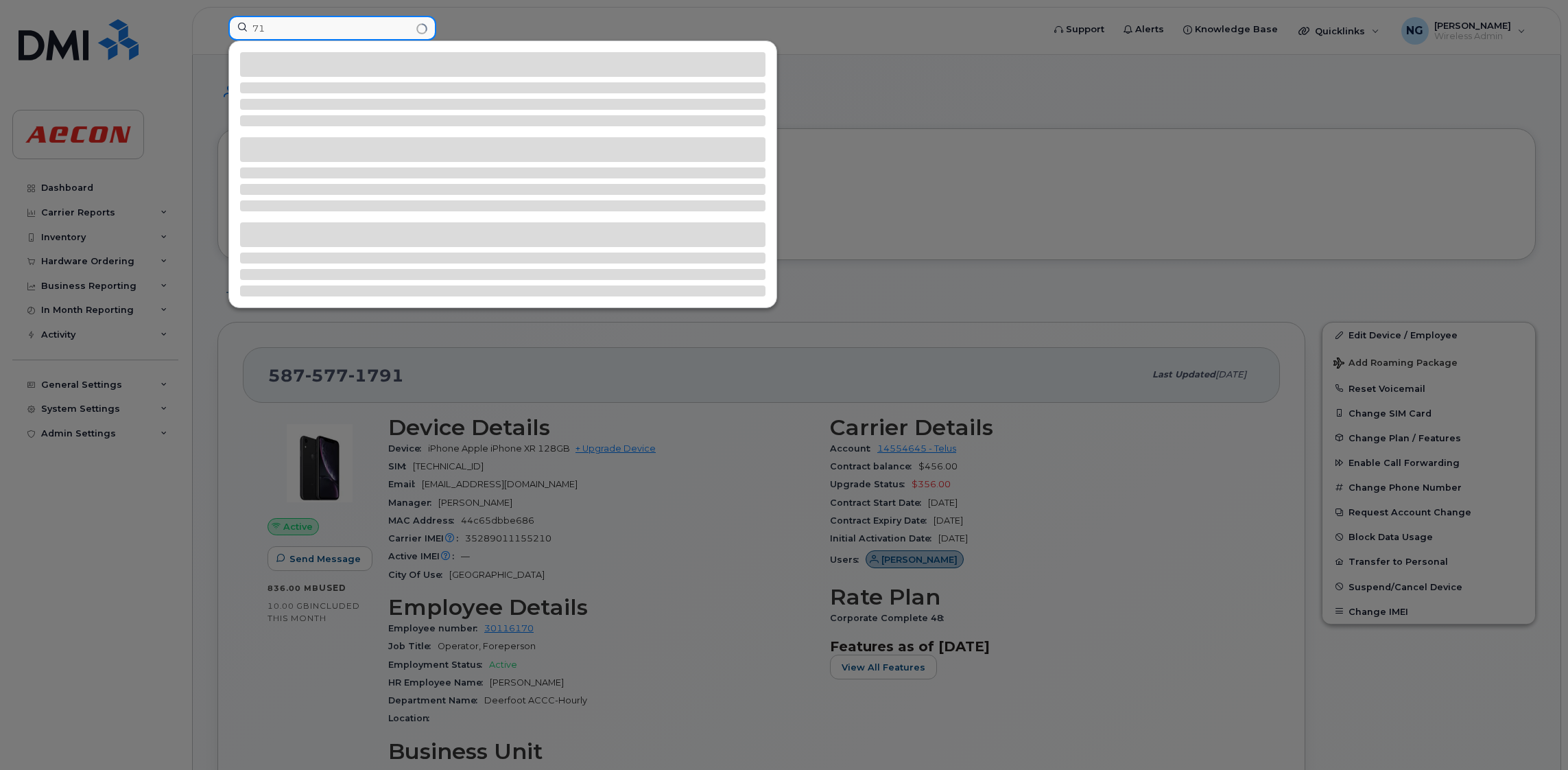
type input "7"
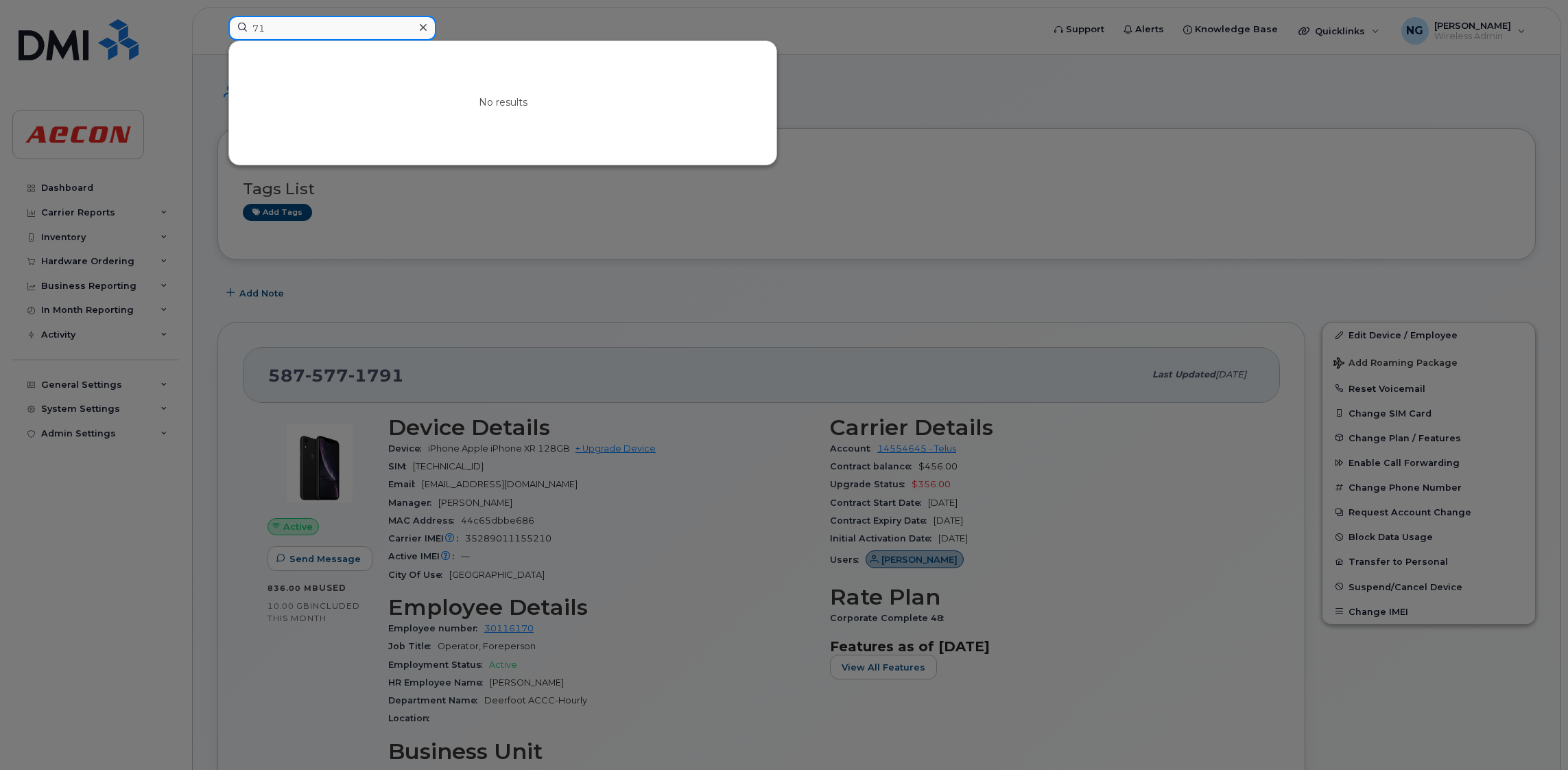
type input "7"
type input "9"
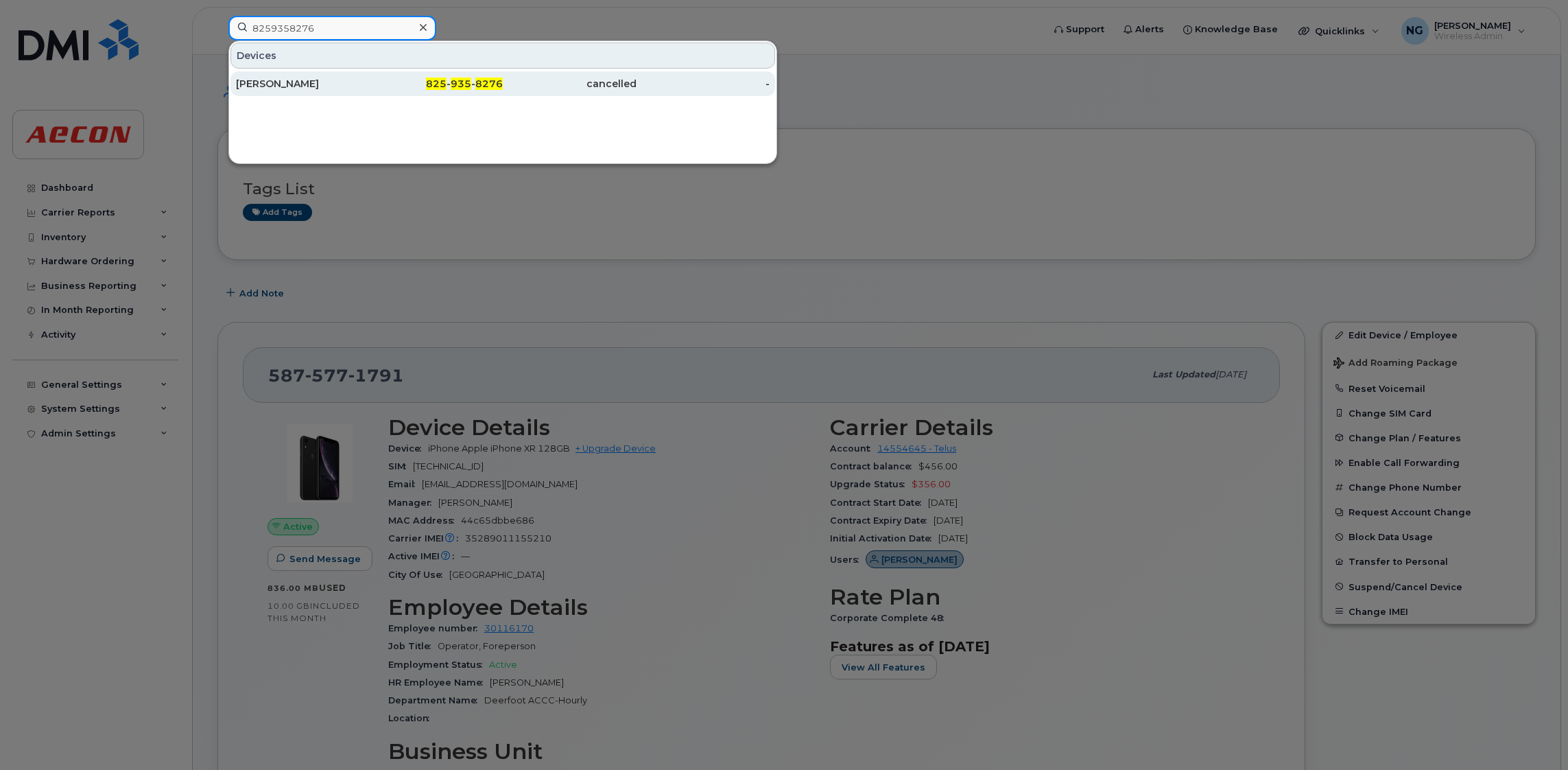
type input "8259358276"
click at [463, 87] on span "935" at bounding box center [461, 84] width 21 height 12
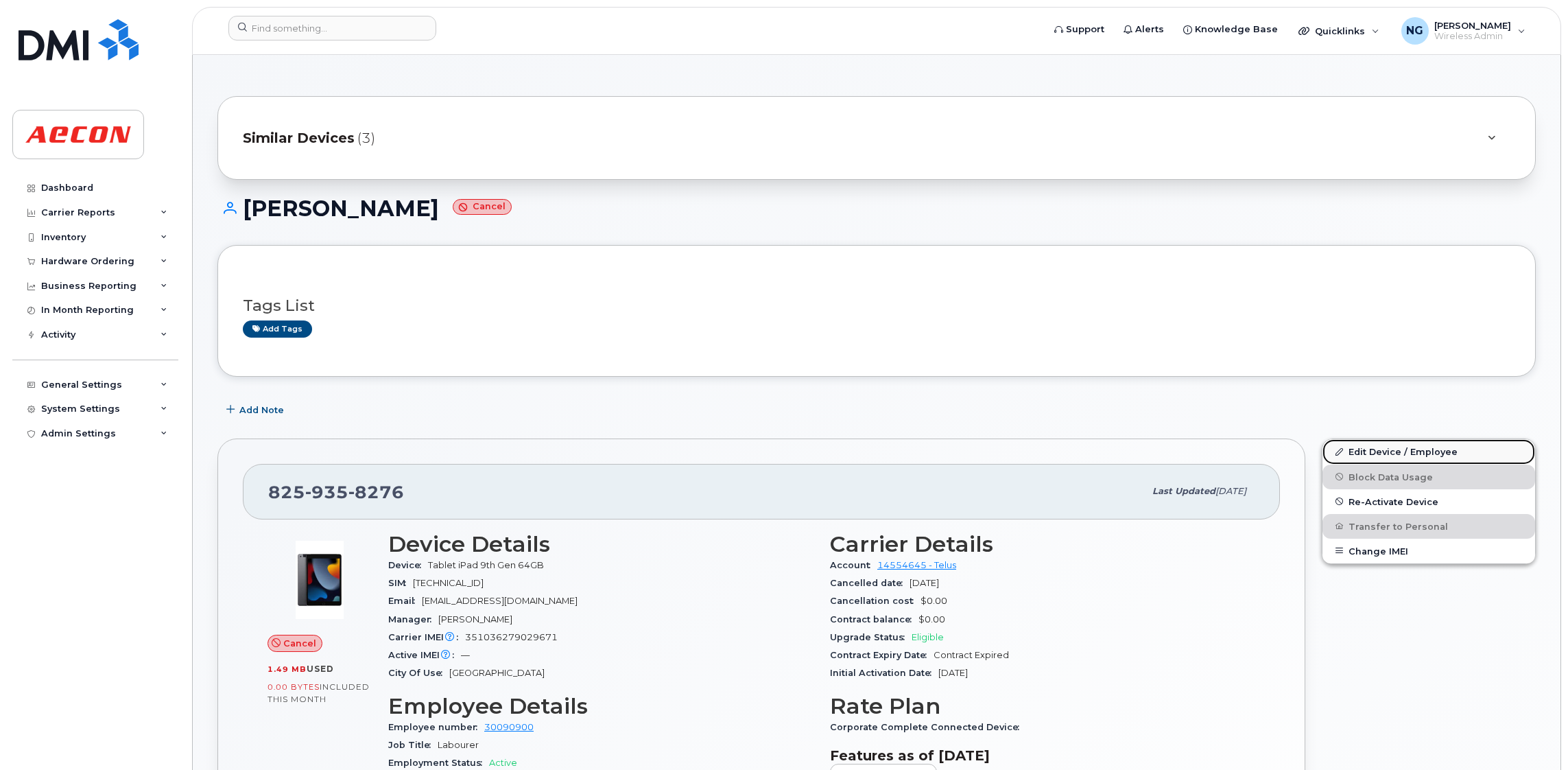
click at [1465, 445] on link "Edit Device / Employee" at bounding box center [1429, 452] width 213 height 25
click at [1400, 454] on link "Edit Device / Employee" at bounding box center [1429, 452] width 213 height 25
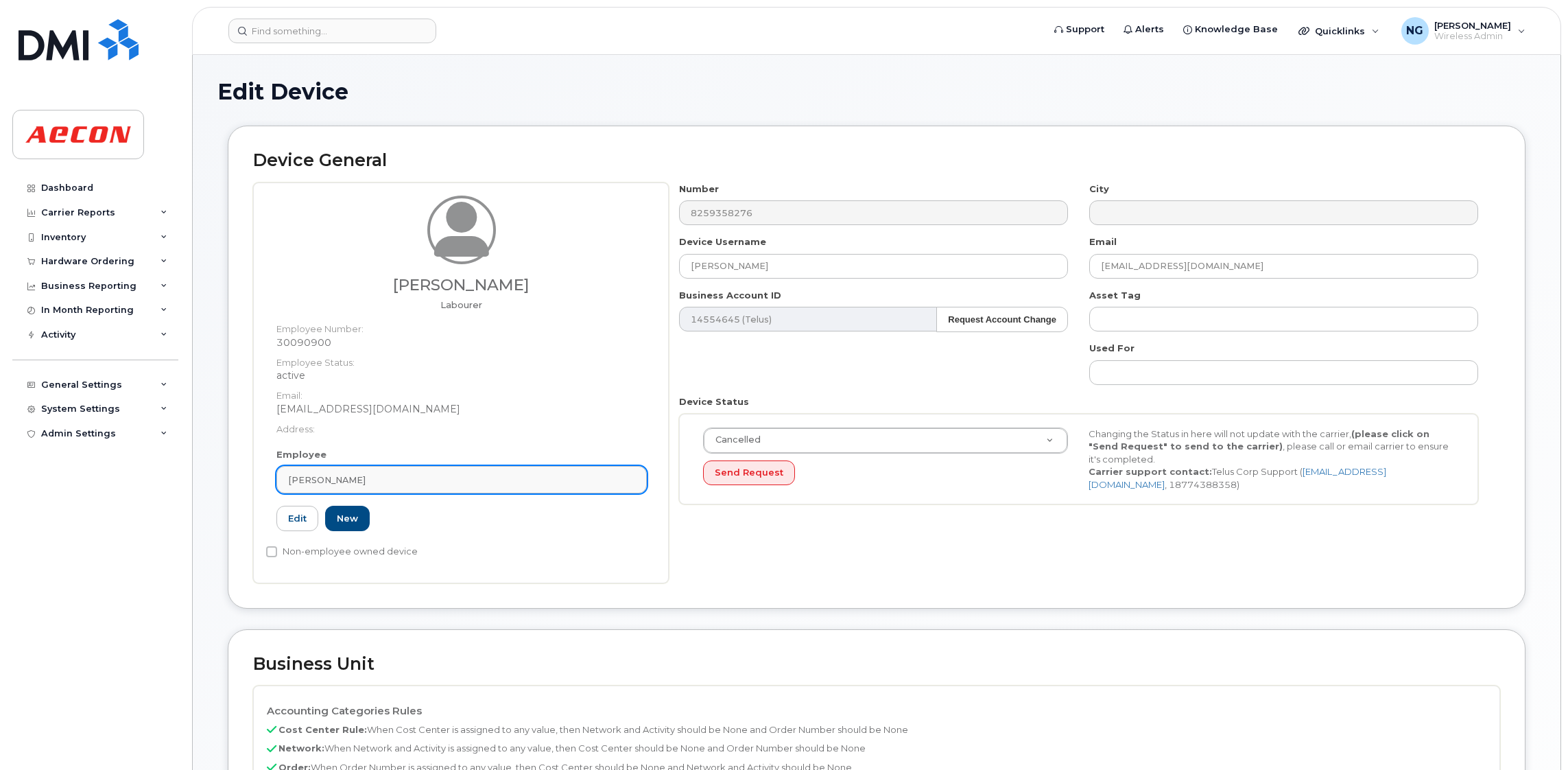
click at [373, 473] on div "[PERSON_NAME]" at bounding box center [461, 480] width 347 height 13
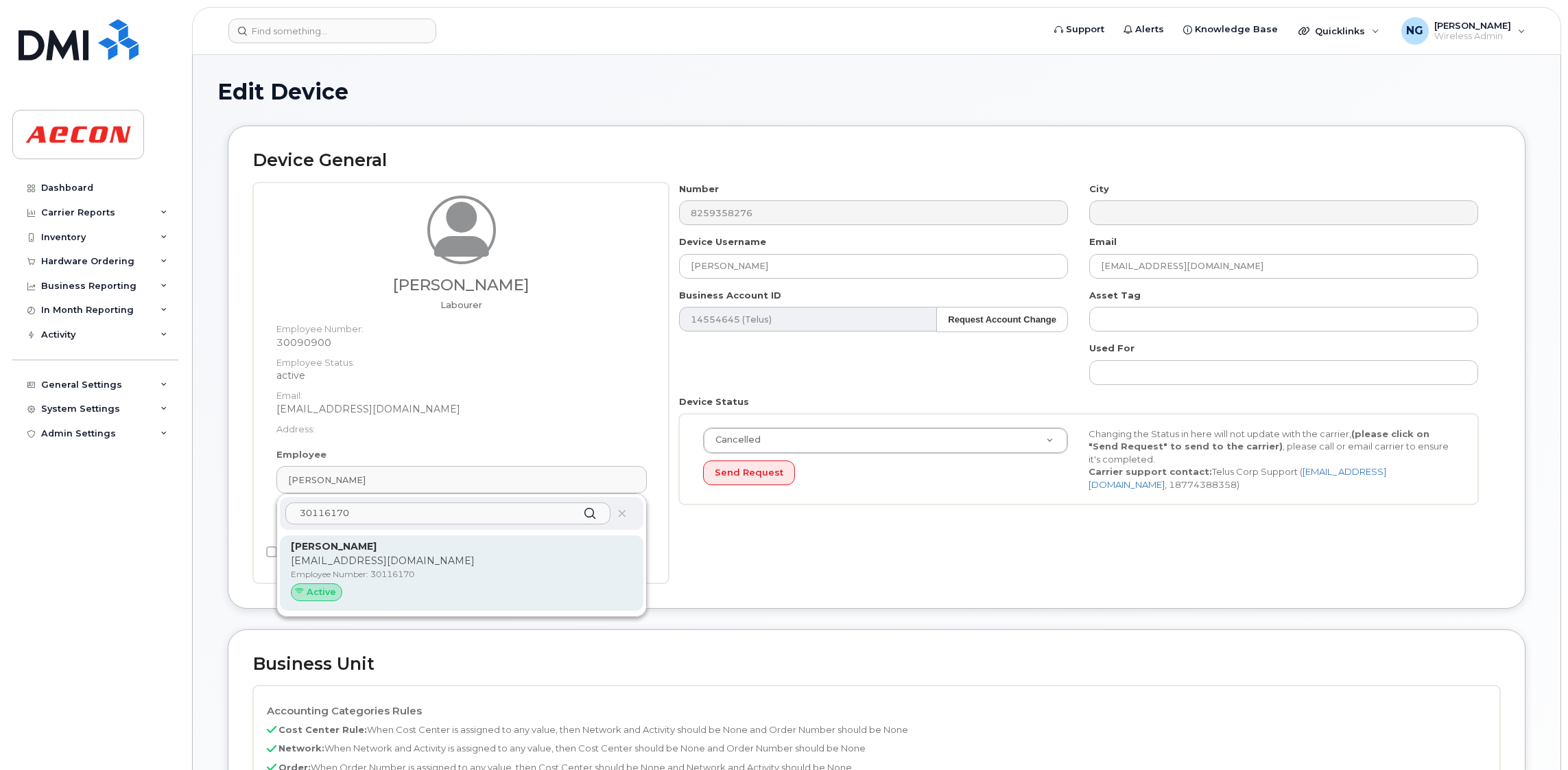
type input "30116170"
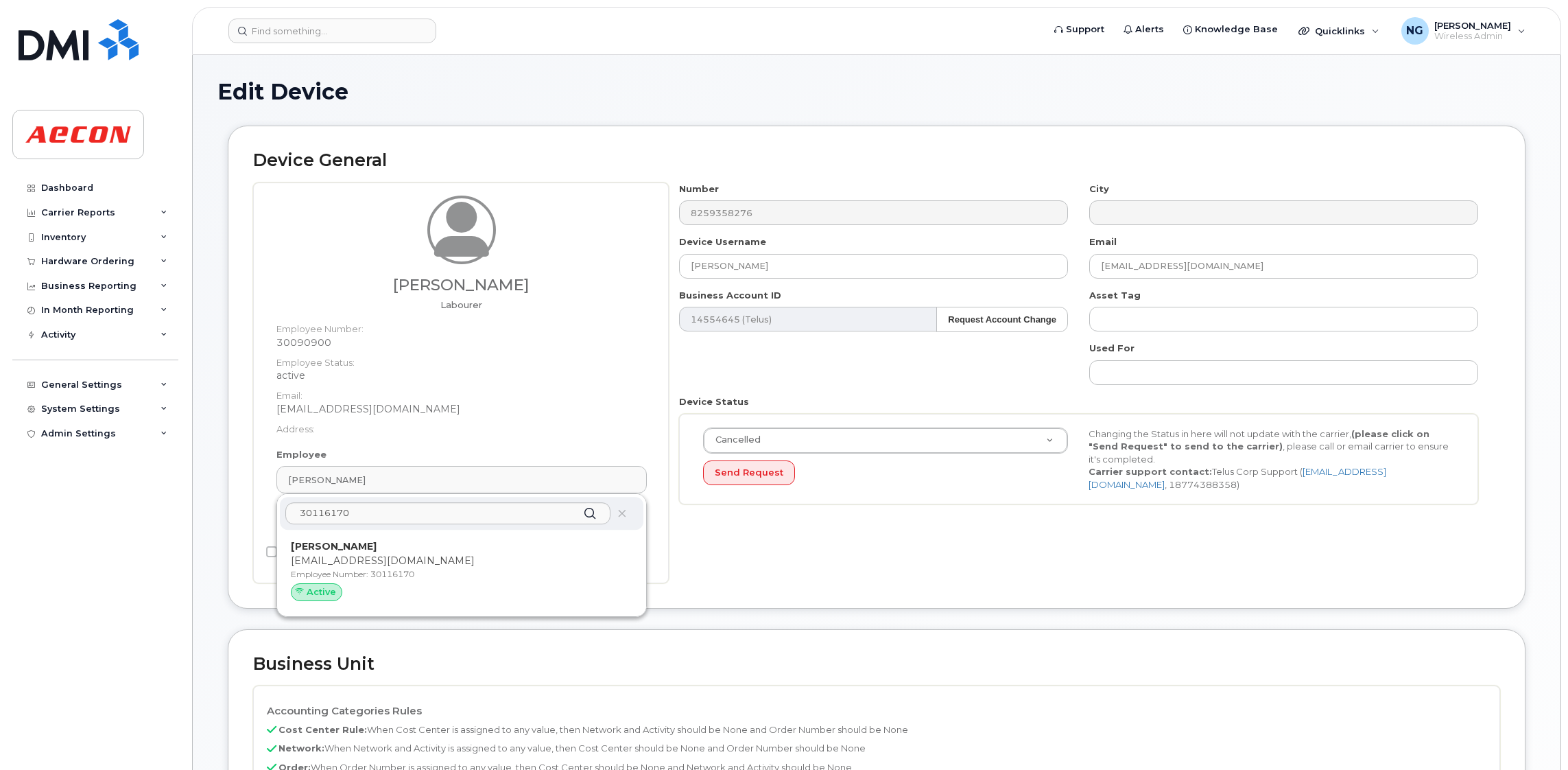
drag, startPoint x: 451, startPoint y: 551, endPoint x: 879, endPoint y: 125, distance: 603.9
click at [452, 551] on p "[PERSON_NAME]" at bounding box center [462, 546] width 342 height 15
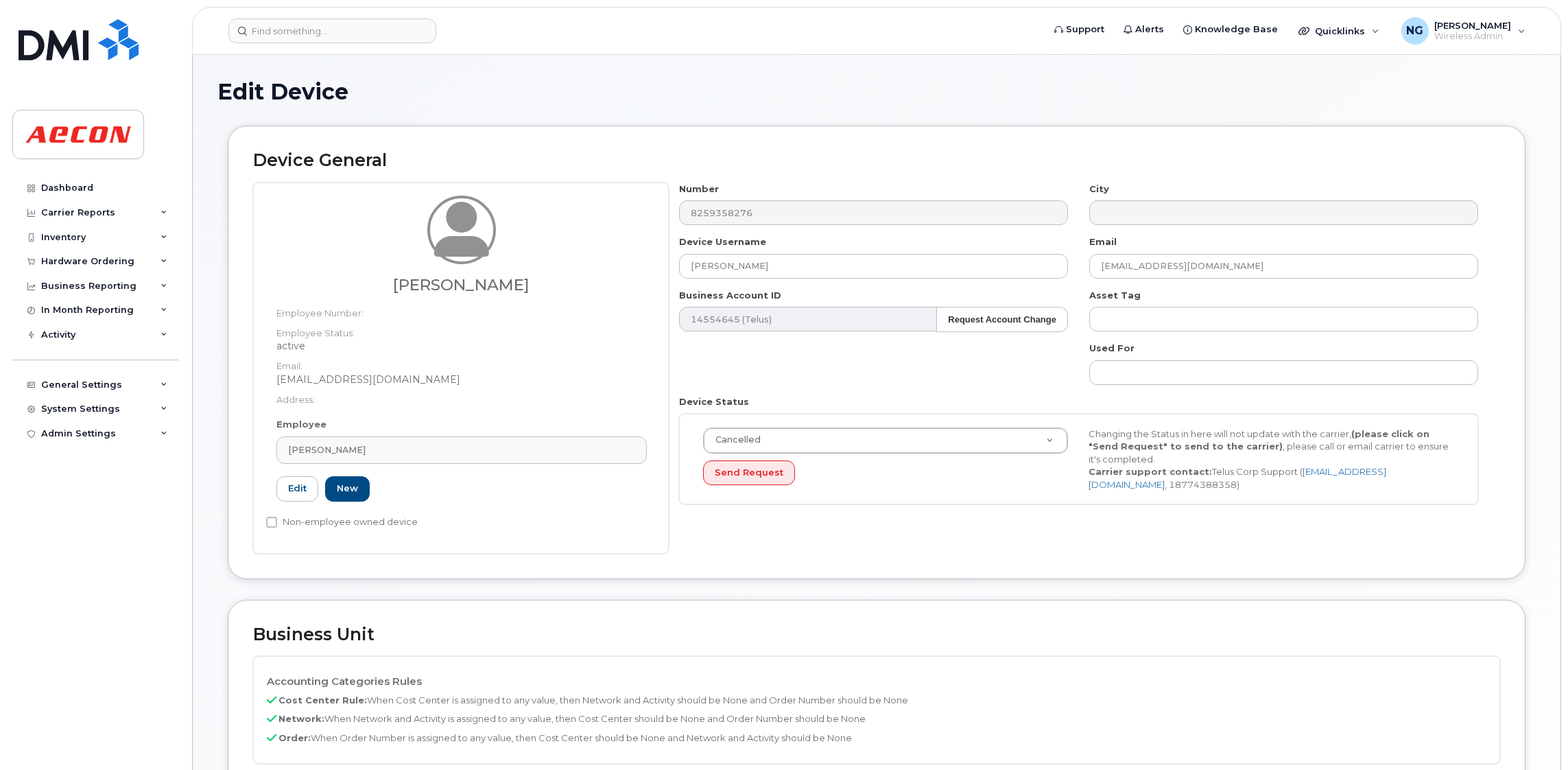
type input "30116170"
type input "[PERSON_NAME]"
type input "[EMAIL_ADDRESS][DOMAIN_NAME]"
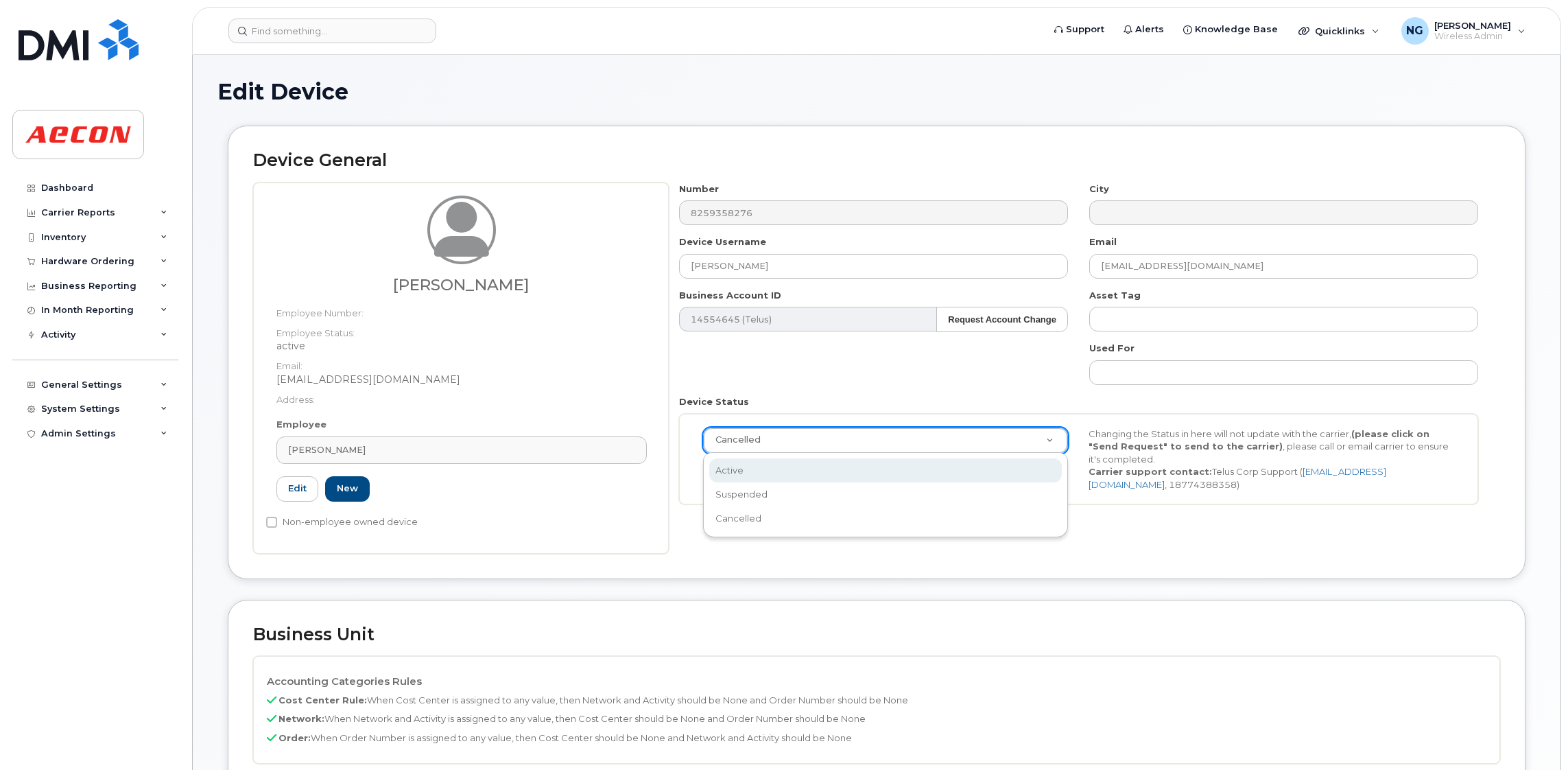
select select "active"
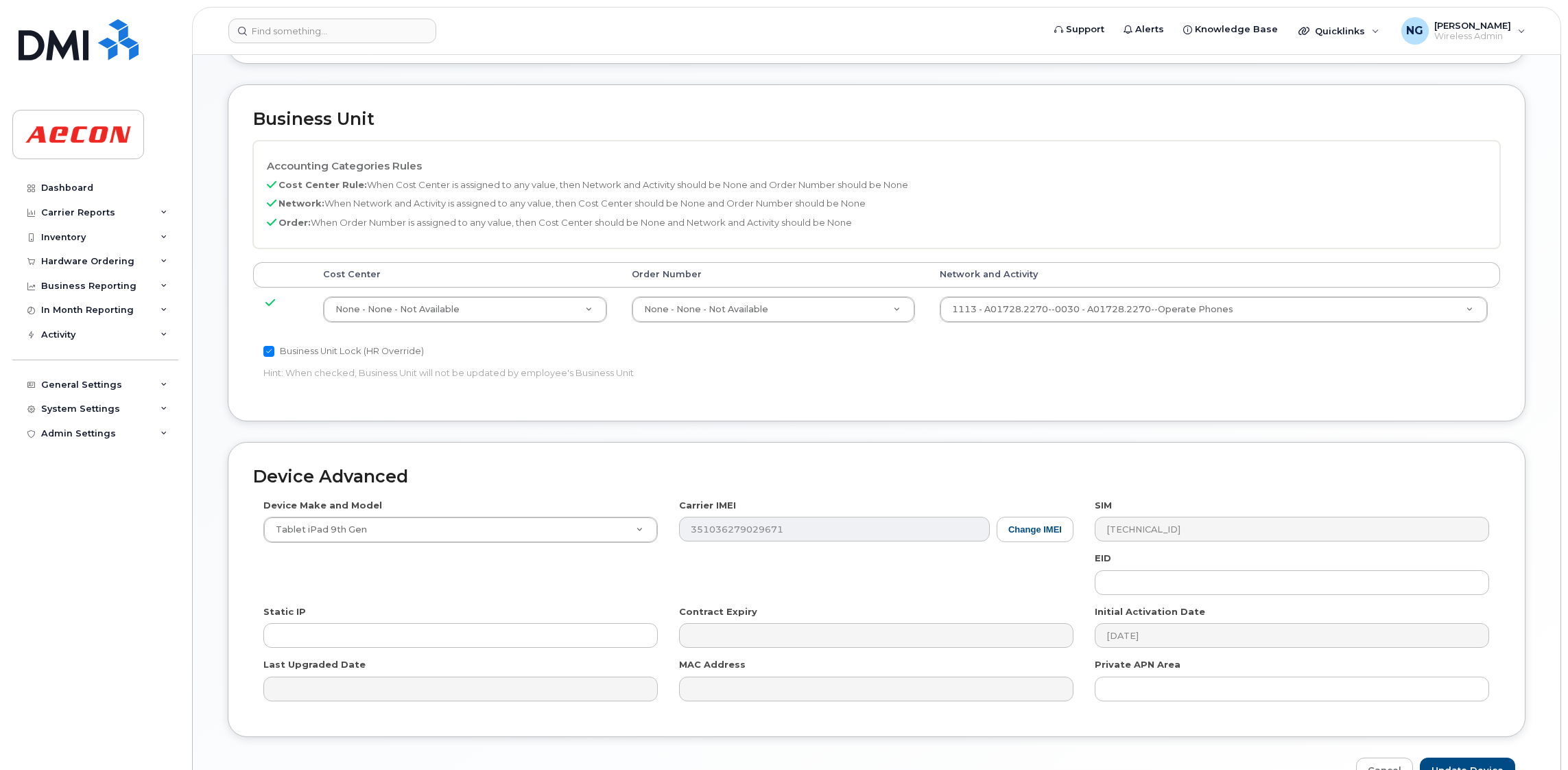
scroll to position [599, 0]
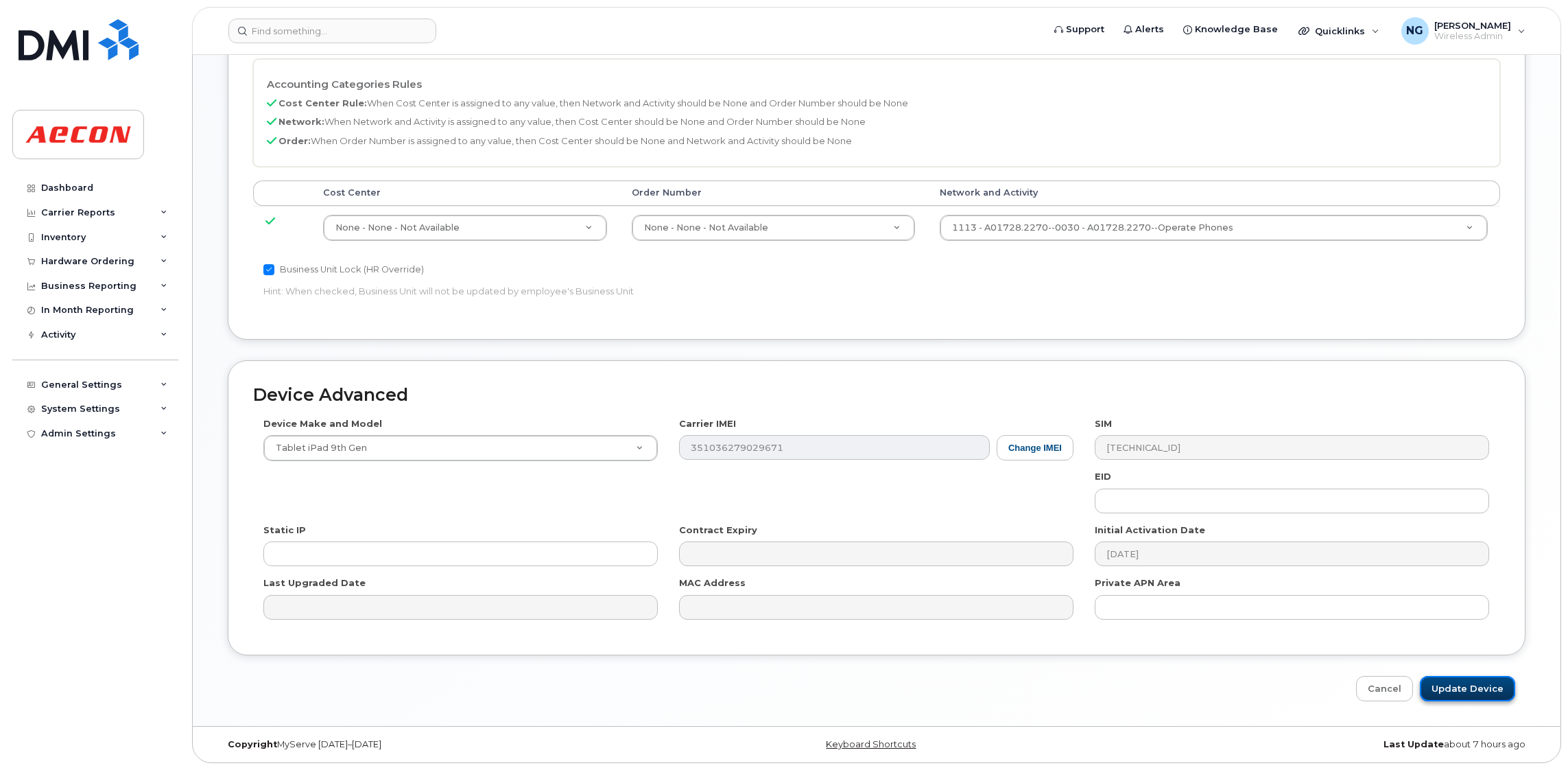
click at [1468, 686] on input "Update Device" at bounding box center [1467, 688] width 95 height 26
type input "Saving..."
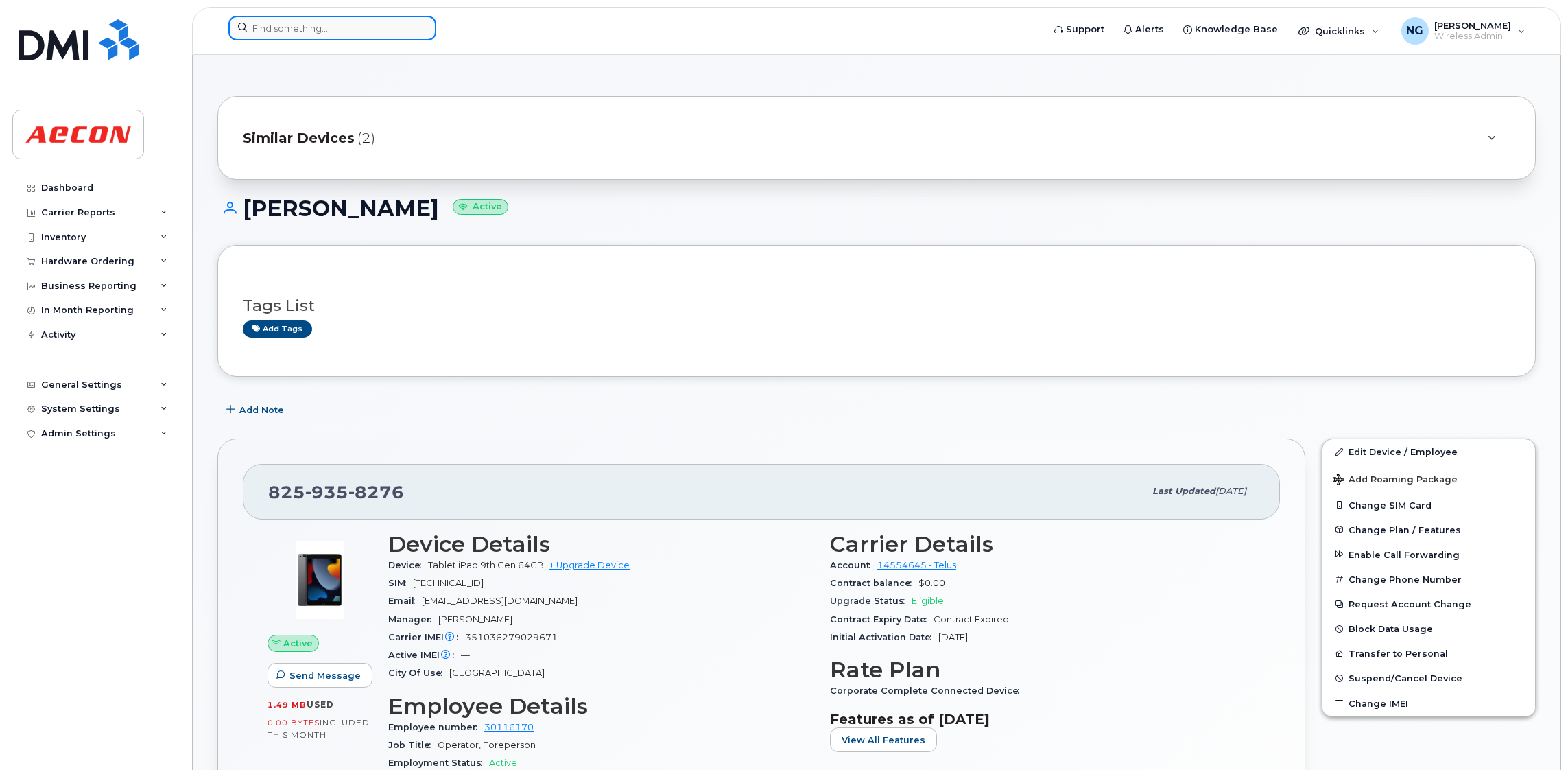
drag, startPoint x: 373, startPoint y: 28, endPoint x: 397, endPoint y: 28, distance: 24.0
click at [373, 28] on input at bounding box center [332, 28] width 208 height 25
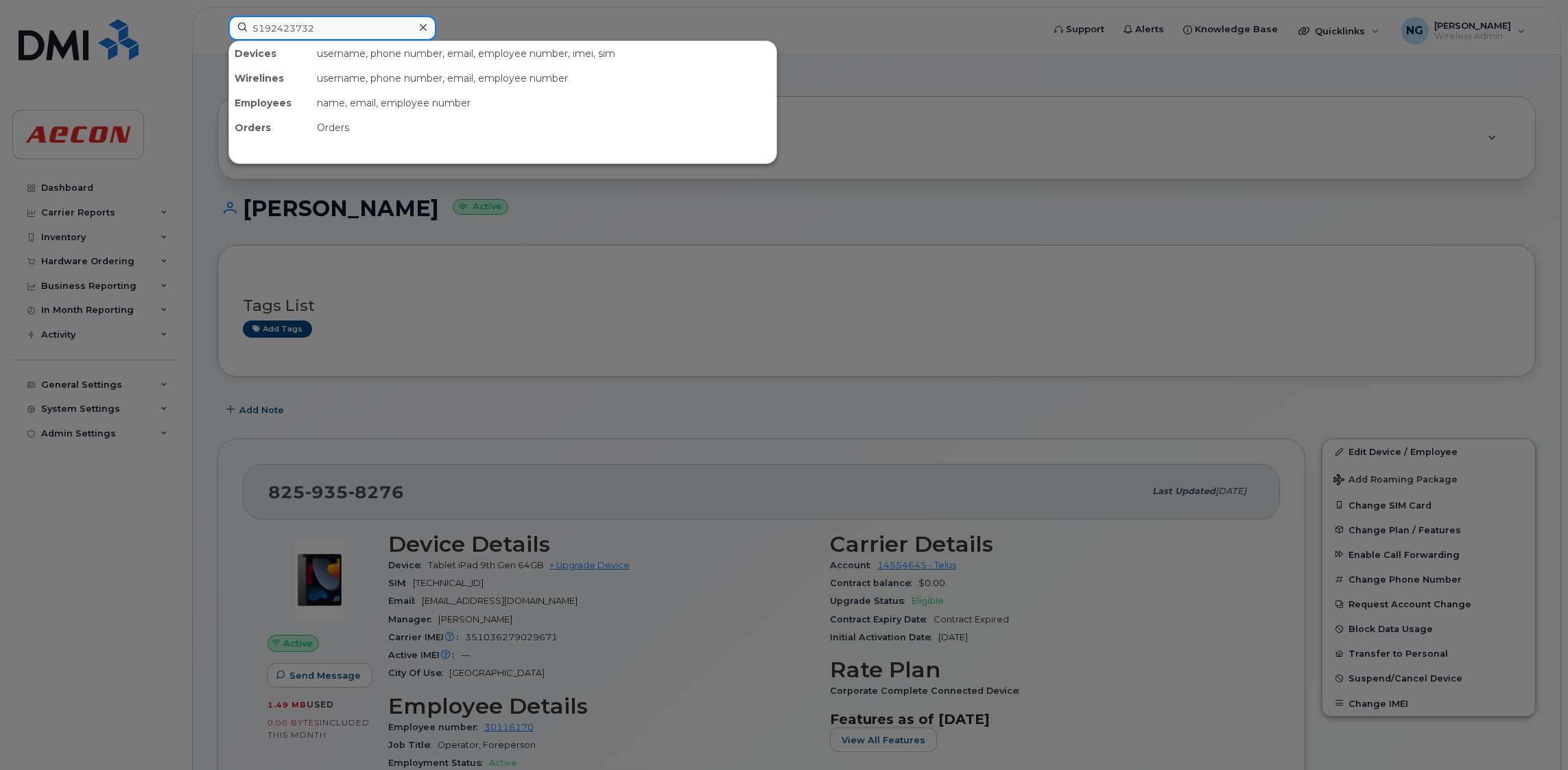
type input "5192423732"
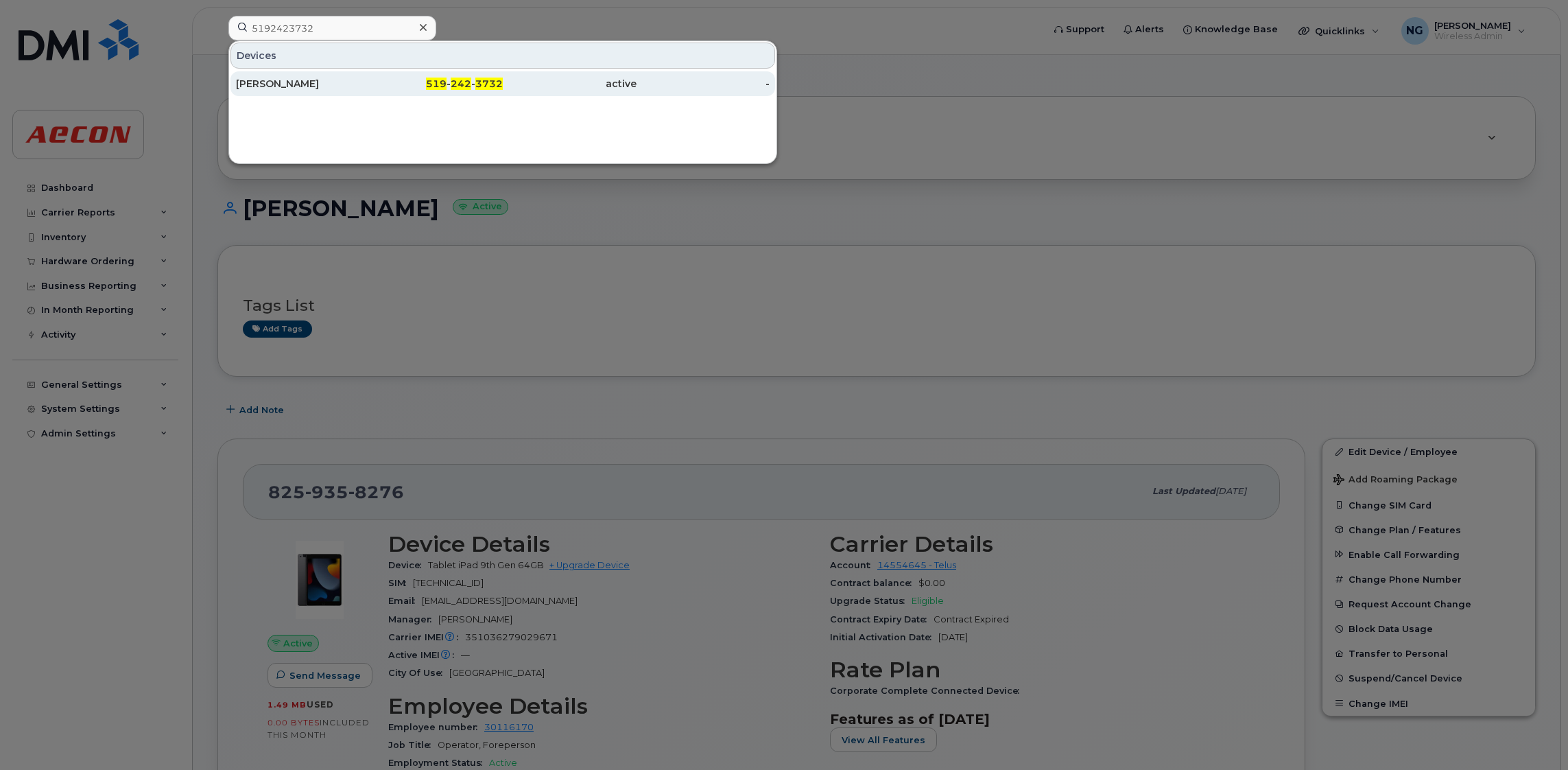
drag, startPoint x: 442, startPoint y: 79, endPoint x: 599, endPoint y: 80, distance: 157.0
click at [442, 79] on span "519" at bounding box center [436, 84] width 21 height 12
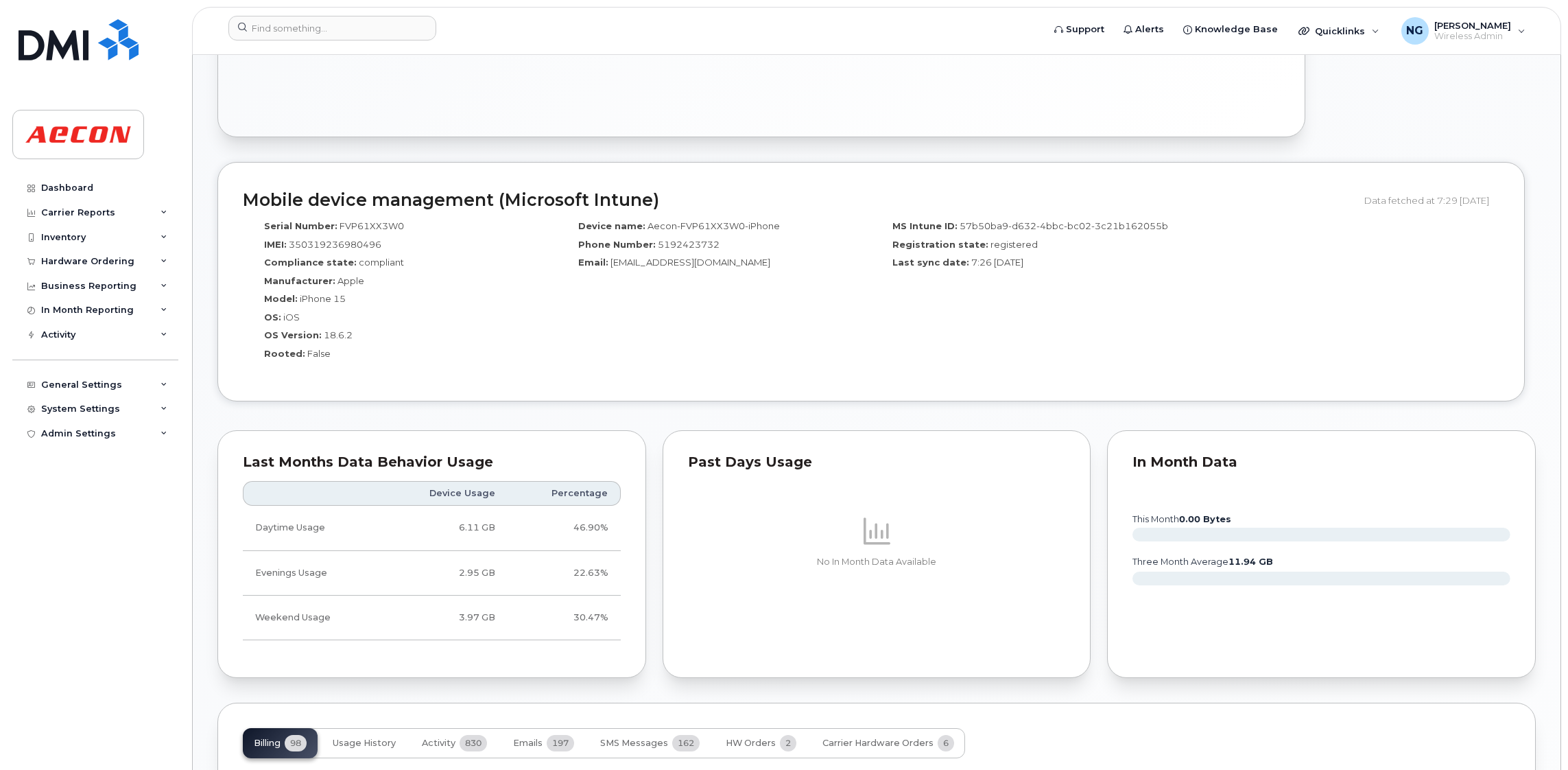
scroll to position [925, 0]
